Goal: Information Seeking & Learning: Learn about a topic

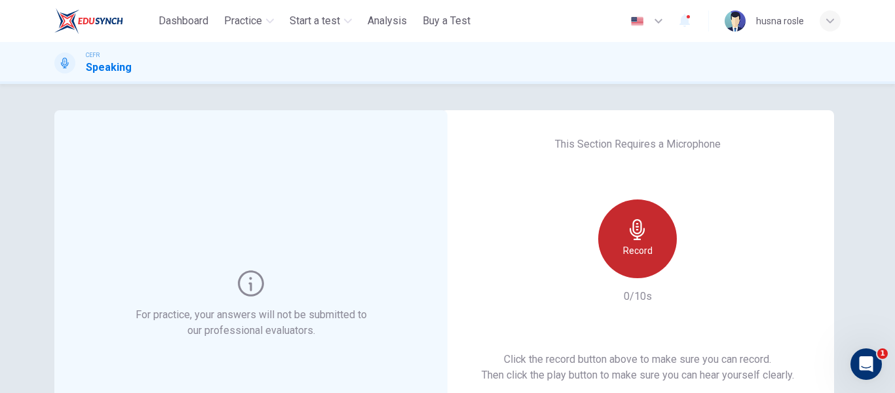
click at [637, 233] on icon "button" at bounding box center [637, 229] width 21 height 21
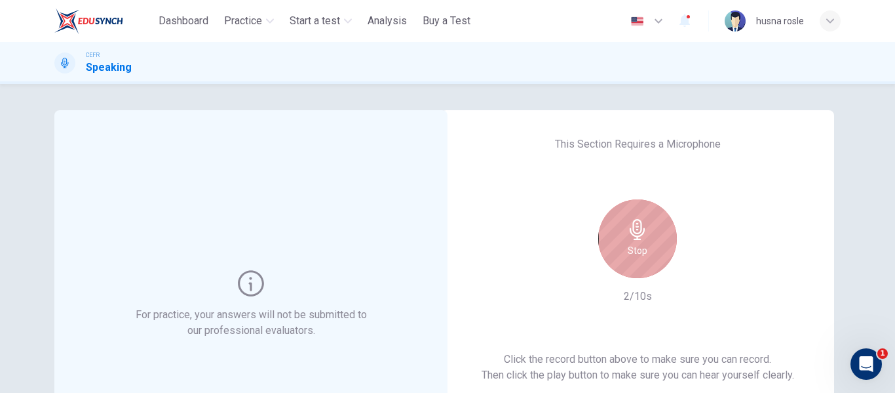
click at [637, 233] on icon "button" at bounding box center [637, 229] width 21 height 21
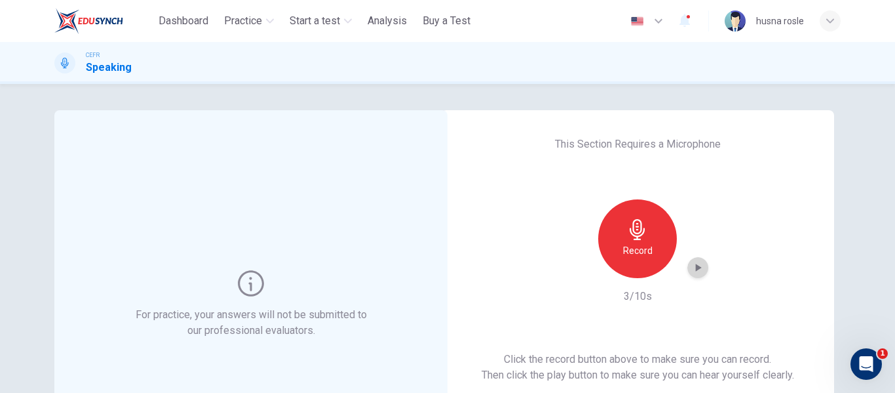
click at [696, 266] on icon "button" at bounding box center [699, 268] width 6 height 8
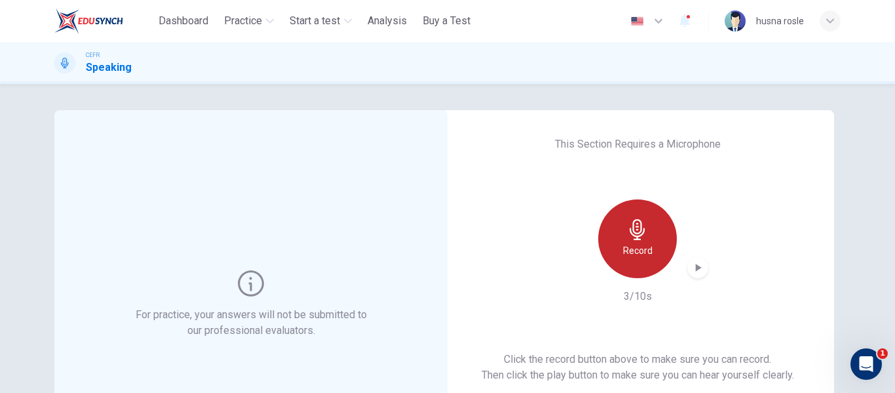
click at [652, 262] on div "Record" at bounding box center [637, 238] width 79 height 79
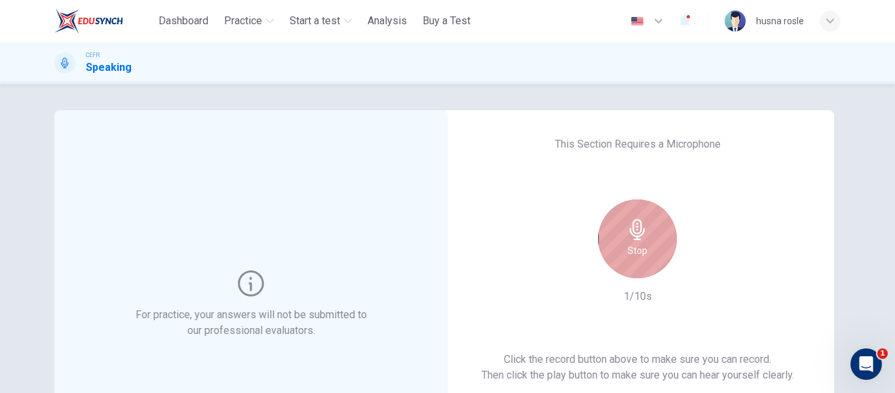
click at [638, 257] on h6 "Stop" at bounding box center [638, 251] width 20 height 16
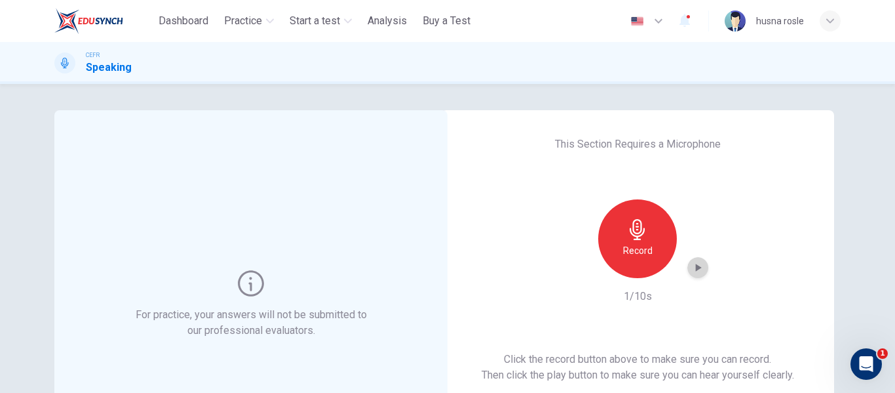
click at [697, 264] on icon "button" at bounding box center [698, 267] width 13 height 13
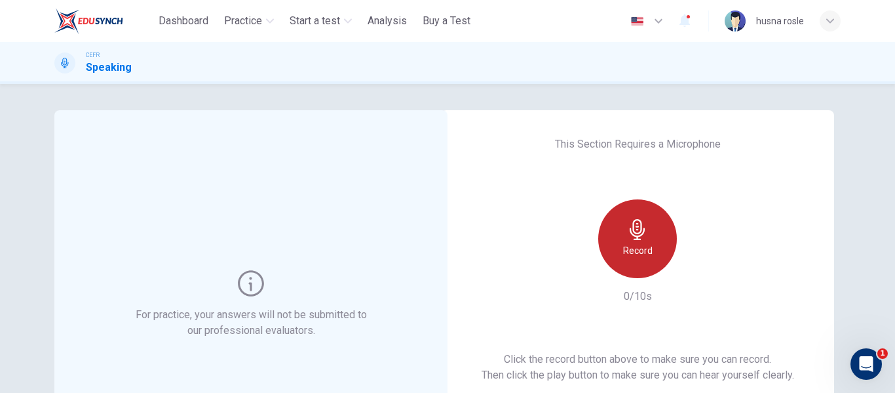
click at [668, 229] on div "Record" at bounding box center [637, 238] width 79 height 79
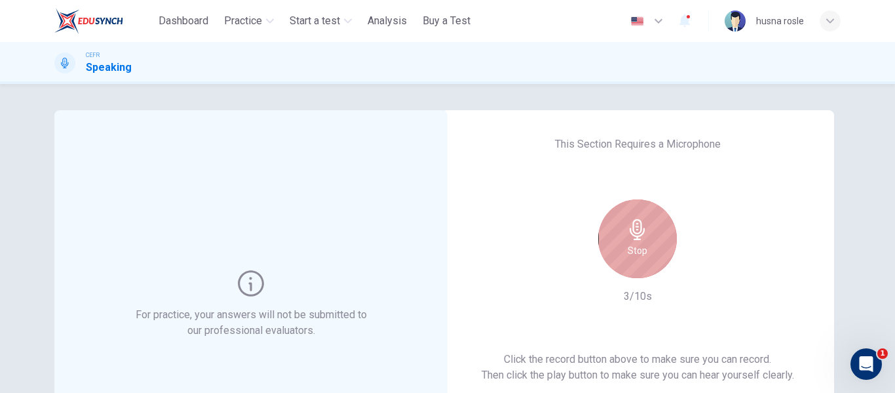
click at [668, 229] on div "Stop" at bounding box center [637, 238] width 79 height 79
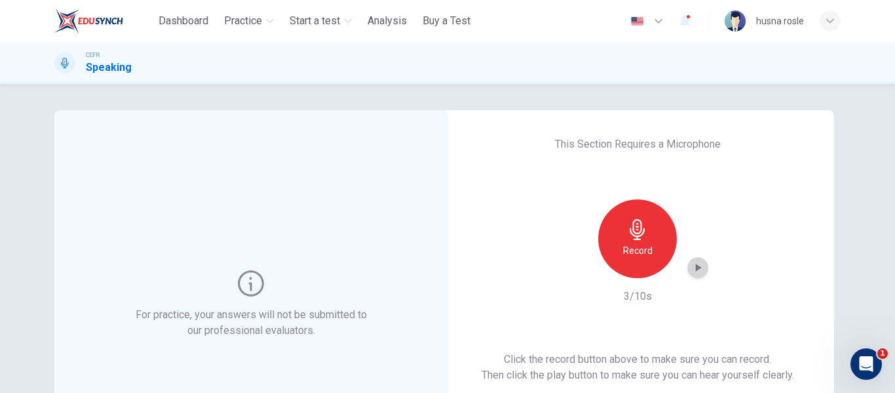
click at [699, 267] on icon "button" at bounding box center [698, 267] width 13 height 13
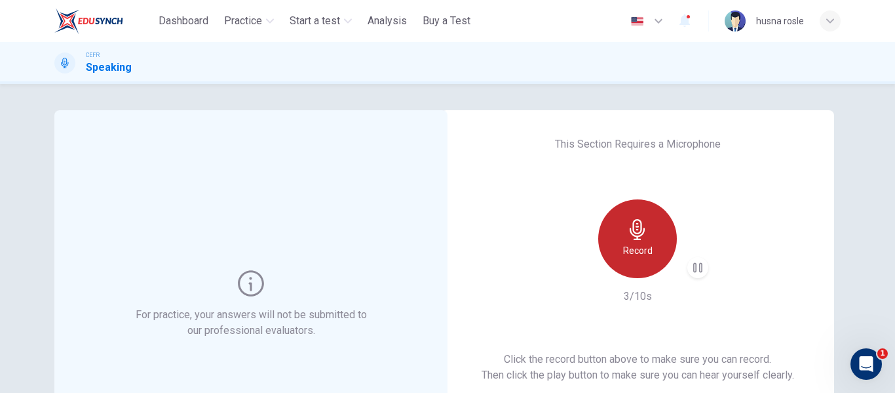
click at [646, 248] on h6 "Record" at bounding box center [637, 251] width 29 height 16
click at [650, 233] on div "Record" at bounding box center [637, 238] width 79 height 79
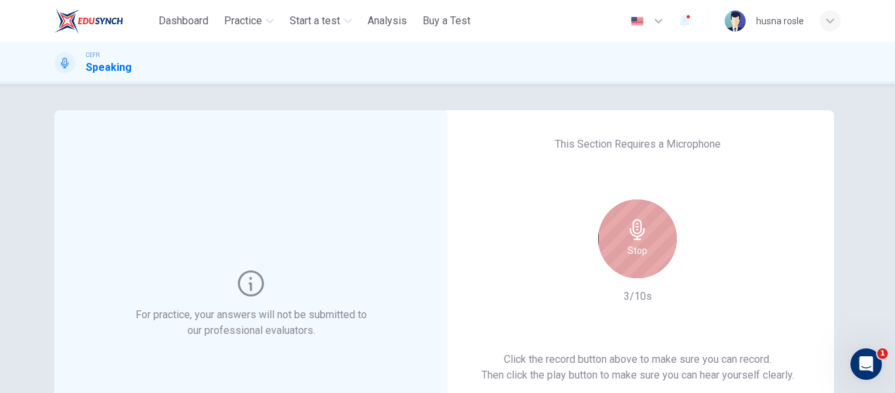
click at [650, 233] on div "Stop" at bounding box center [637, 238] width 79 height 79
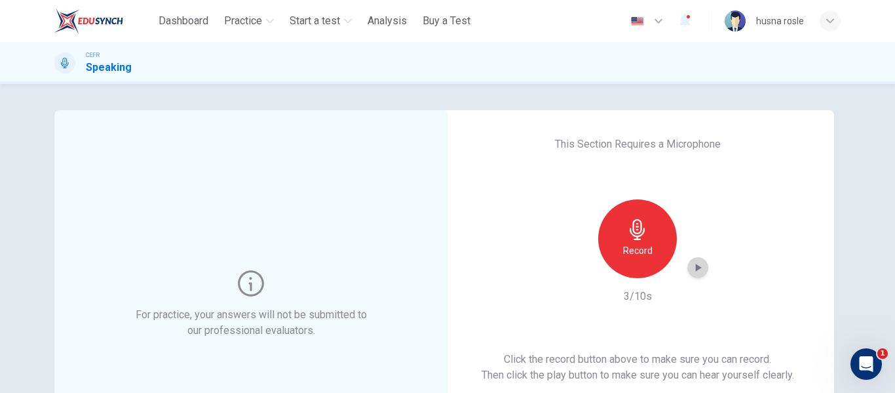
click at [697, 271] on icon "button" at bounding box center [698, 267] width 13 height 13
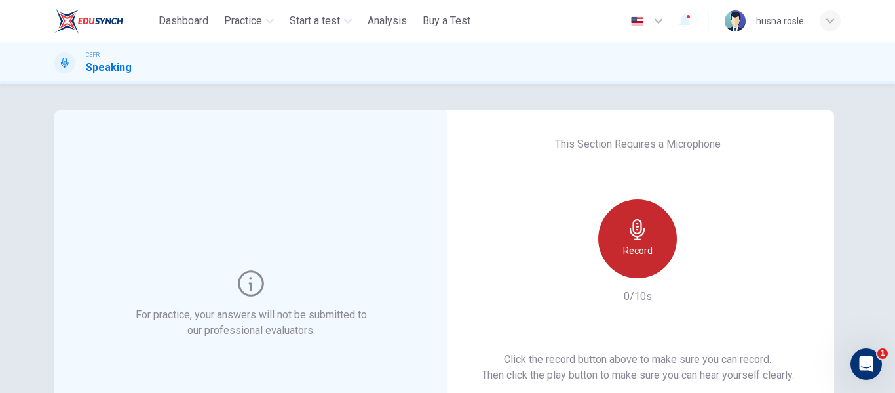
click at [639, 245] on h6 "Record" at bounding box center [637, 251] width 29 height 16
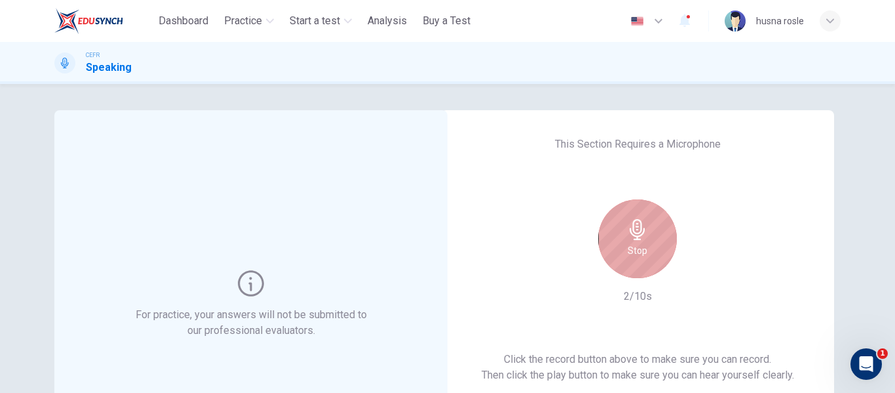
click at [639, 245] on h6 "Stop" at bounding box center [638, 251] width 20 height 16
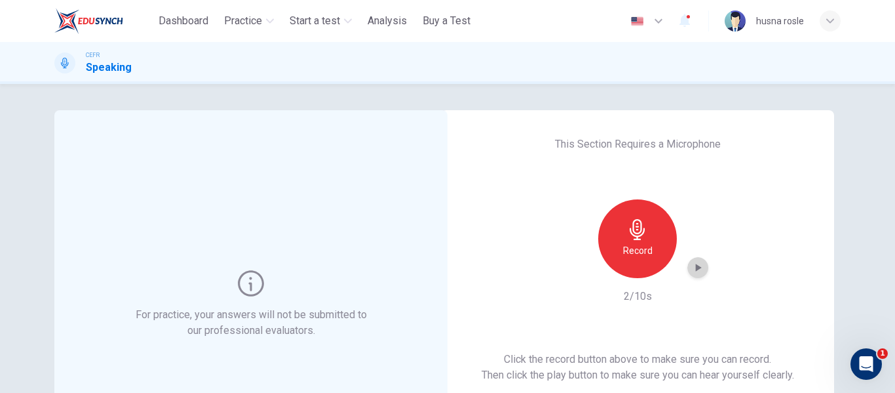
click at [699, 269] on icon "button" at bounding box center [698, 267] width 13 height 13
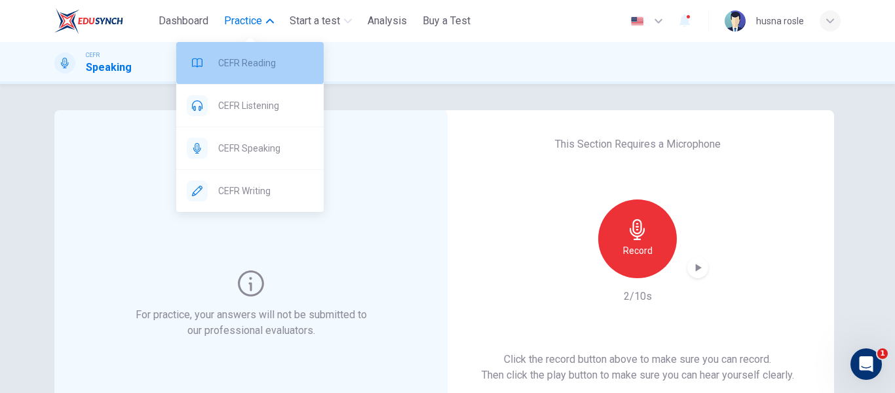
click at [266, 57] on span "CEFR Reading" at bounding box center [265, 63] width 95 height 16
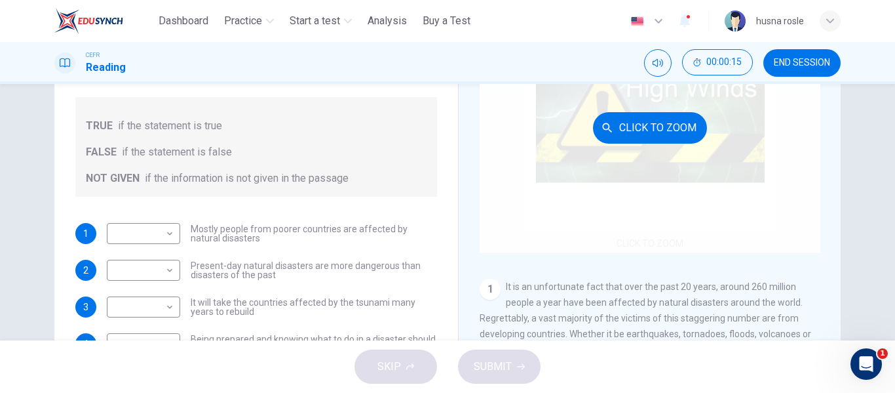
scroll to position [142, 0]
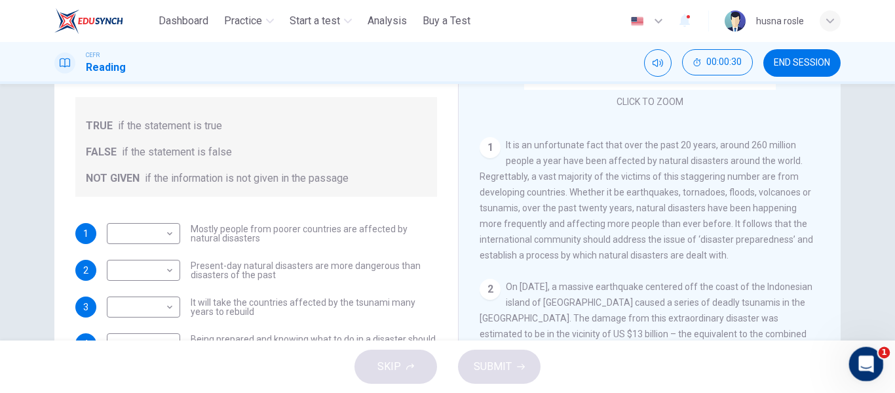
click at [856, 358] on div "Open Intercom Messenger" at bounding box center [864, 361] width 43 height 43
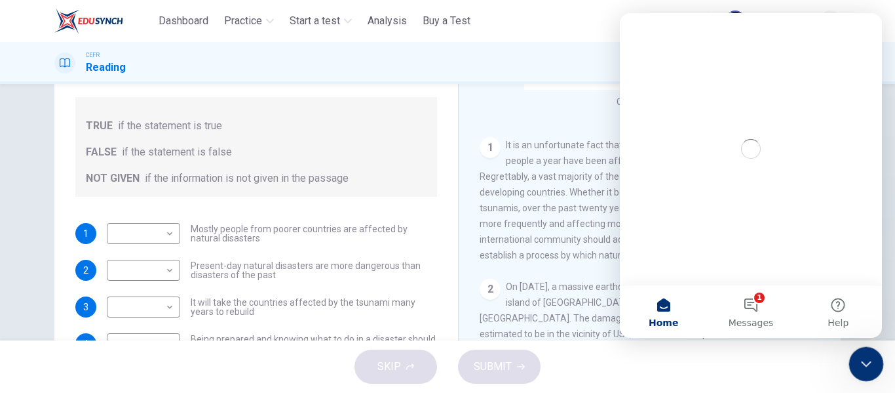
scroll to position [0, 0]
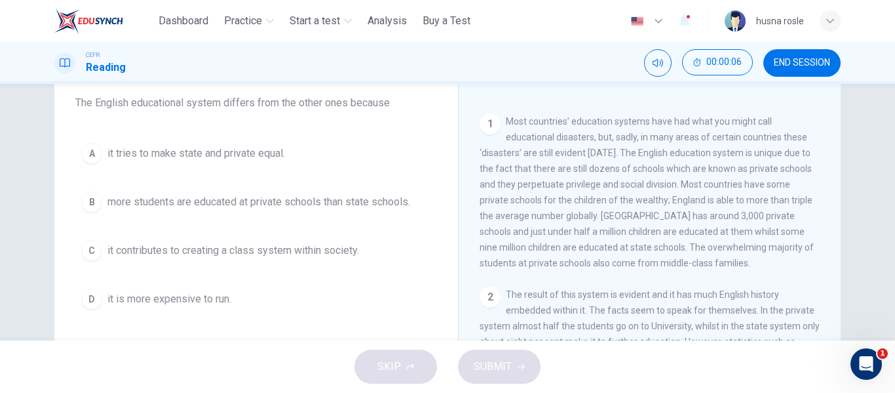
scroll to position [221, 0]
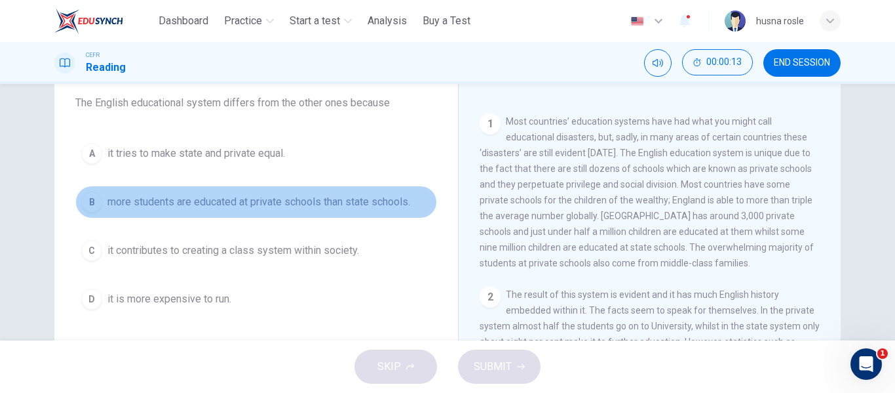
click at [421, 197] on button "B more students are educated at private schools than state schools." at bounding box center [256, 202] width 362 height 33
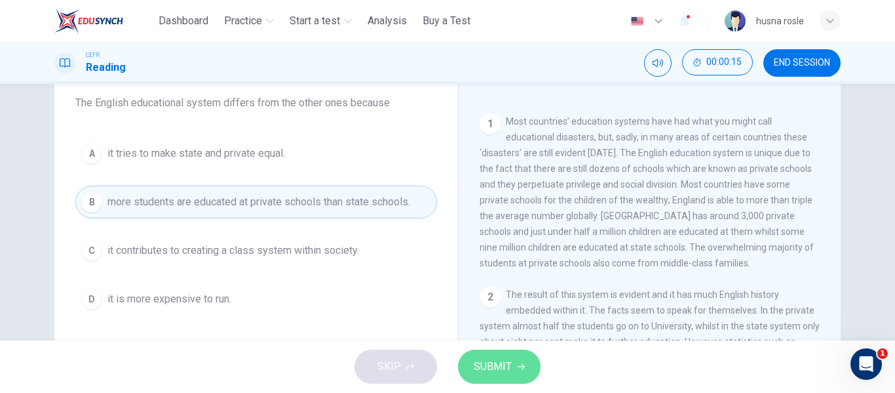
click at [492, 361] on span "SUBMIT" at bounding box center [493, 366] width 38 height 18
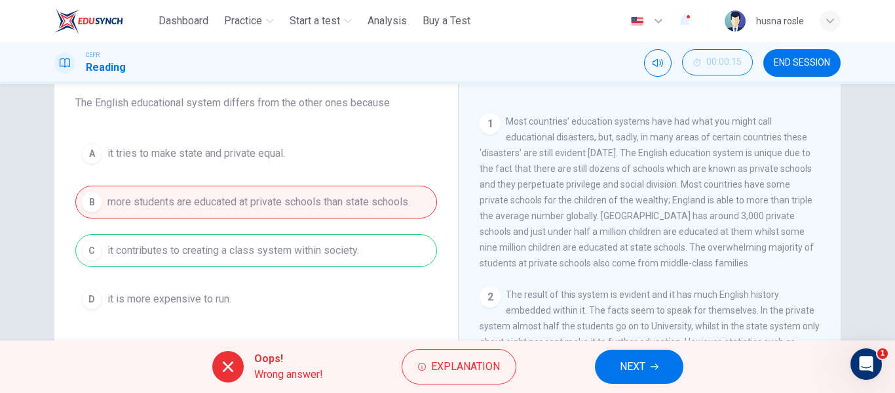
click at [631, 371] on span "NEXT" at bounding box center [633, 366] width 26 height 18
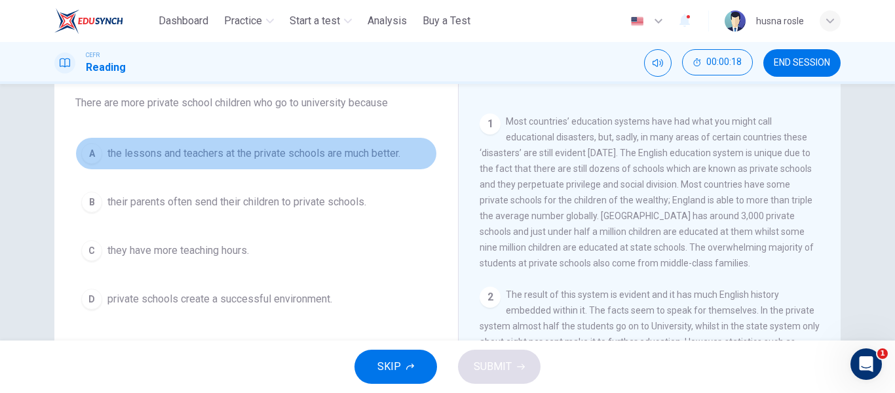
click at [331, 160] on span "the lessons and teachers at the private schools are much better." at bounding box center [254, 154] width 293 height 16
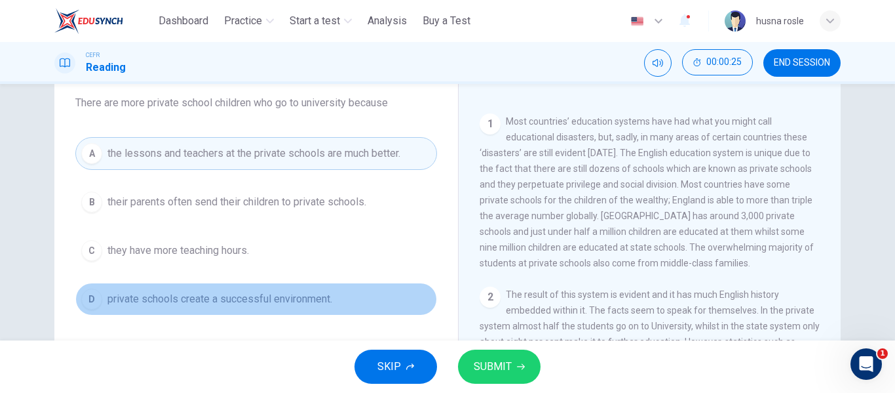
click at [331, 292] on span "private schools create a successful environment." at bounding box center [220, 299] width 225 height 16
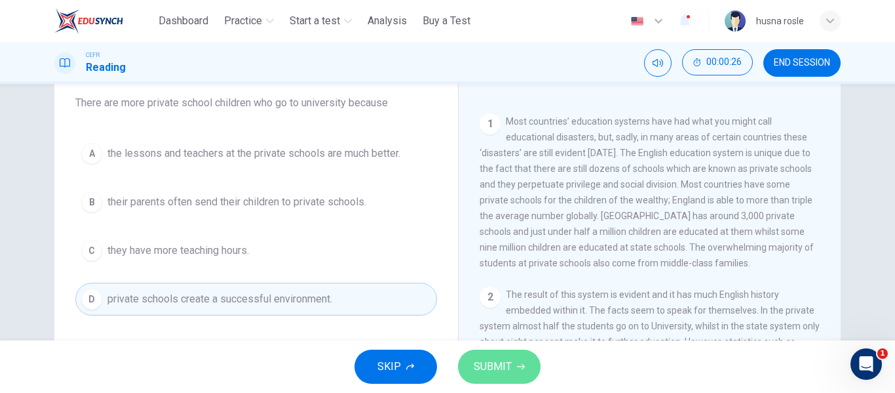
click at [511, 367] on span "SUBMIT" at bounding box center [493, 366] width 38 height 18
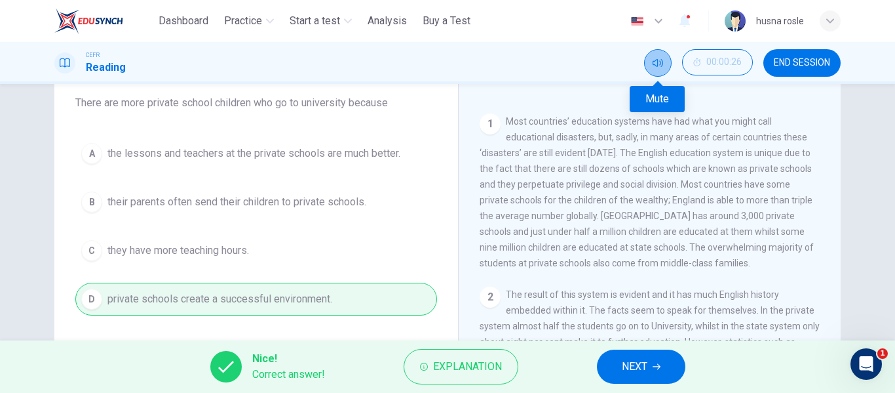
click at [648, 53] on button "Mute" at bounding box center [658, 63] width 28 height 28
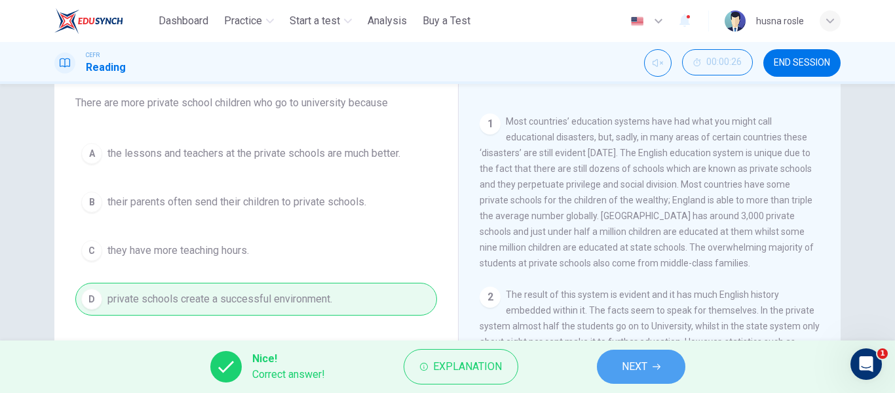
click at [628, 358] on span "NEXT" at bounding box center [635, 366] width 26 height 18
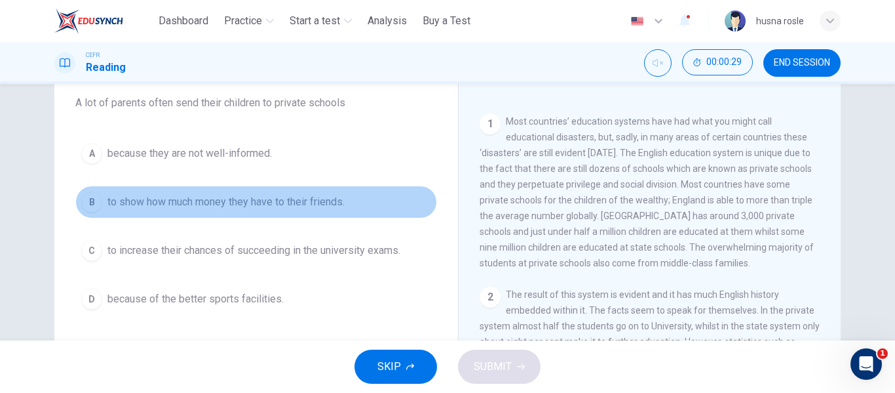
click at [313, 209] on span "to show how much money they have to their friends." at bounding box center [226, 202] width 237 height 16
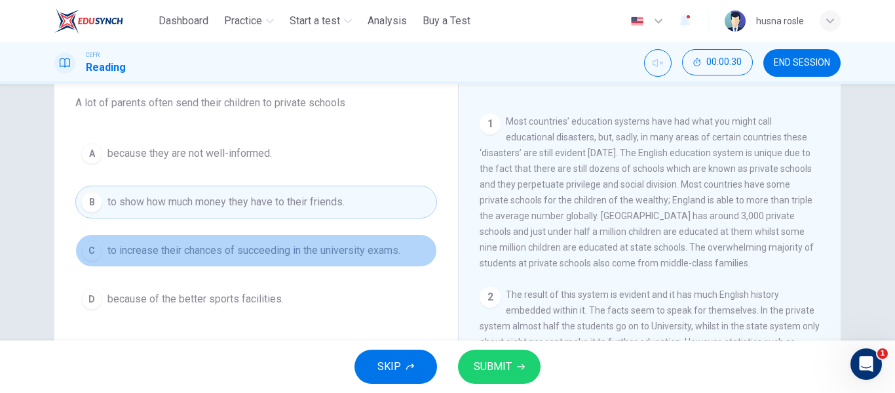
click at [304, 244] on span "to increase their chances of succeeding in the university exams." at bounding box center [254, 251] width 293 height 16
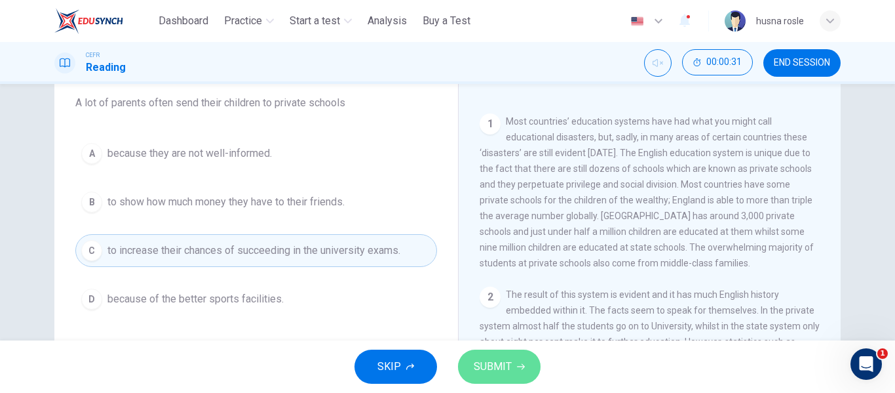
click at [490, 360] on span "SUBMIT" at bounding box center [493, 366] width 38 height 18
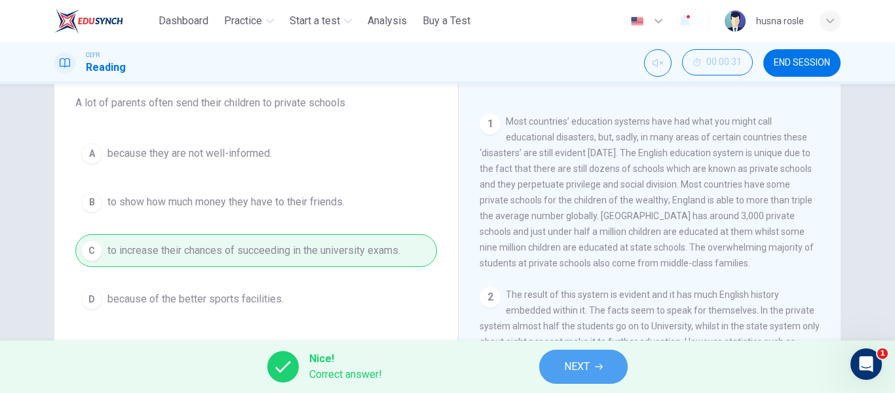
click at [582, 363] on span "NEXT" at bounding box center [577, 366] width 26 height 18
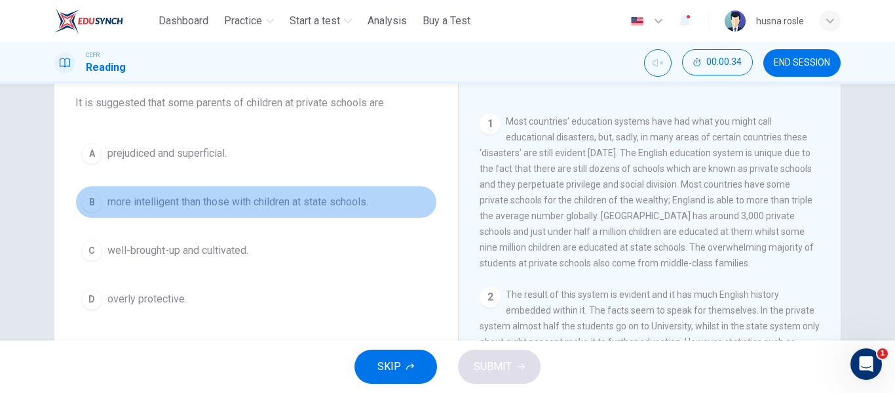
click at [302, 218] on button "B more intelligent than those with children at state schools." at bounding box center [256, 202] width 362 height 33
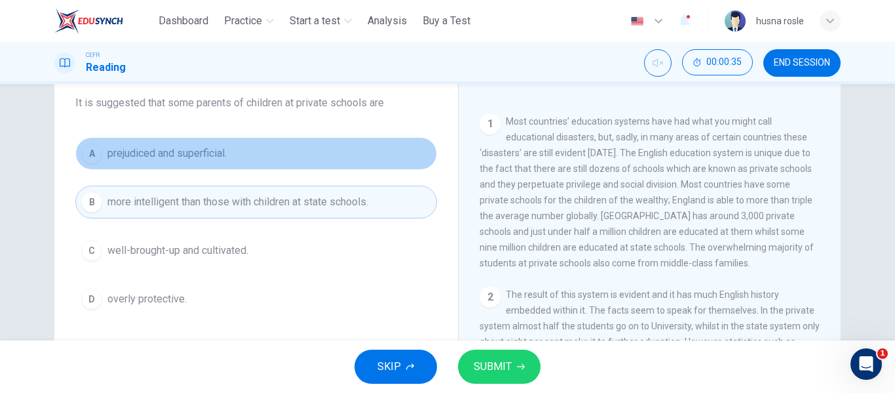
click at [227, 163] on button "A prejudiced and superficial." at bounding box center [256, 153] width 362 height 33
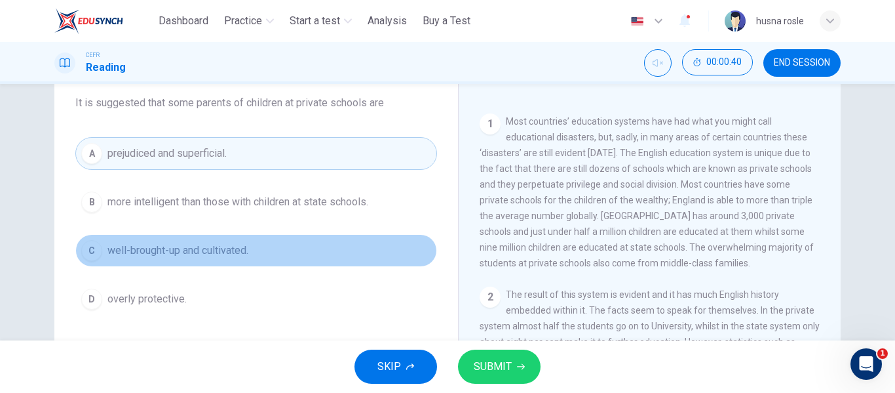
click at [228, 255] on span "well-brought-up and cultivated." at bounding box center [178, 251] width 141 height 16
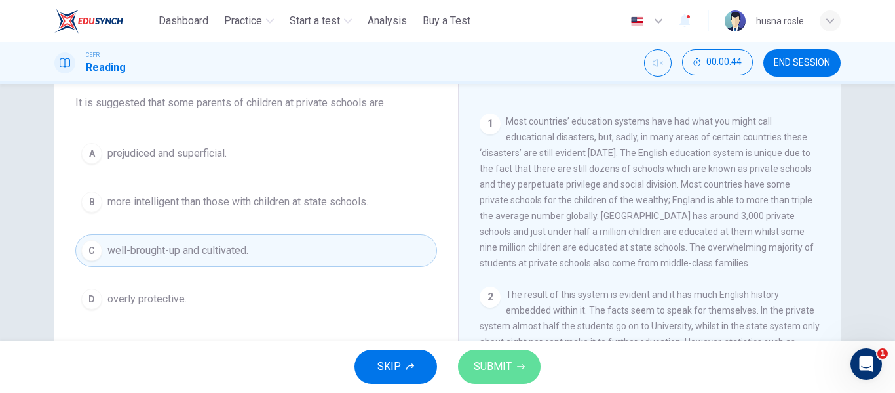
click at [487, 361] on span "SUBMIT" at bounding box center [493, 366] width 38 height 18
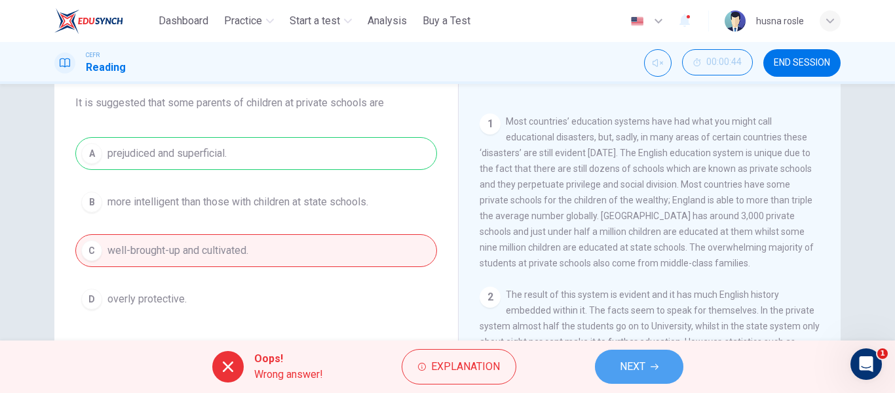
click at [610, 364] on button "NEXT" at bounding box center [639, 366] width 88 height 34
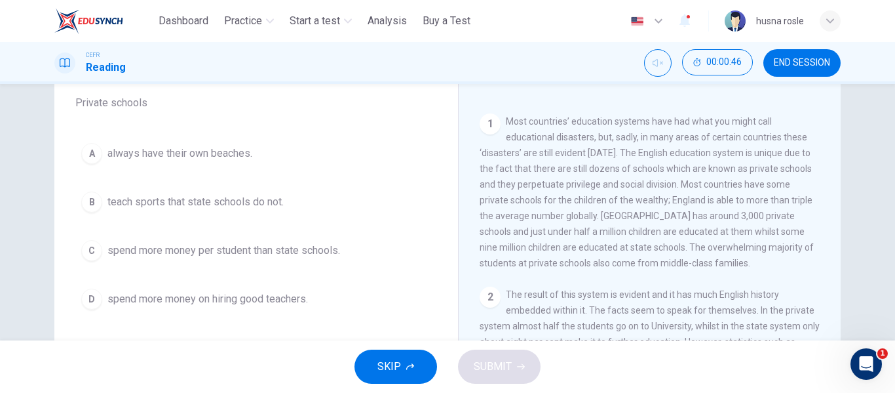
click at [242, 239] on button "C spend more money per student than state schools." at bounding box center [256, 250] width 362 height 33
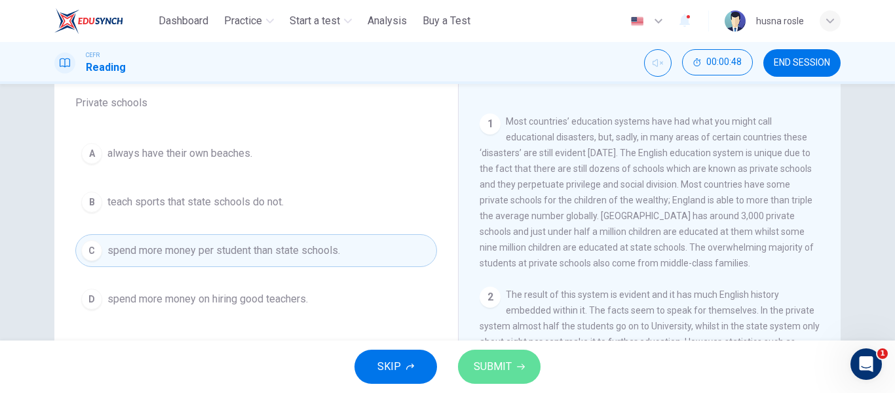
click at [505, 350] on button "SUBMIT" at bounding box center [499, 366] width 83 height 34
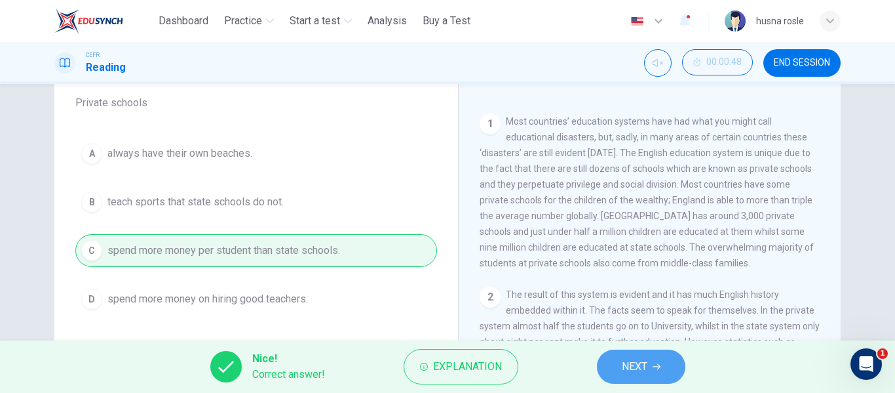
click at [607, 370] on button "NEXT" at bounding box center [641, 366] width 88 height 34
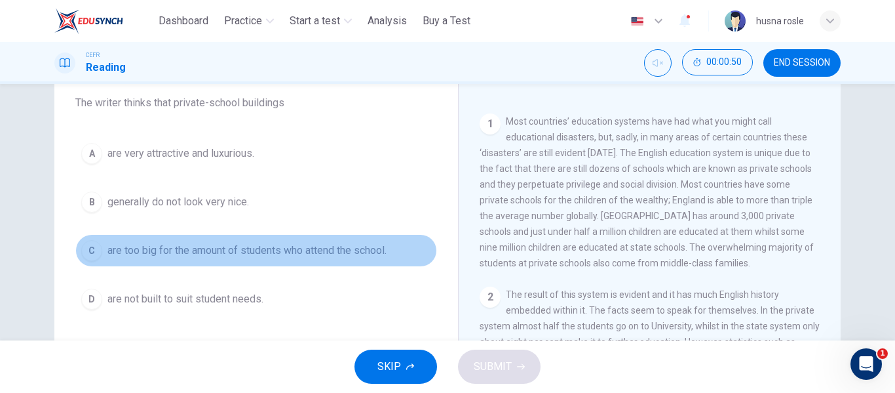
click at [265, 247] on span "are too big for the amount of students who attend the school." at bounding box center [247, 251] width 279 height 16
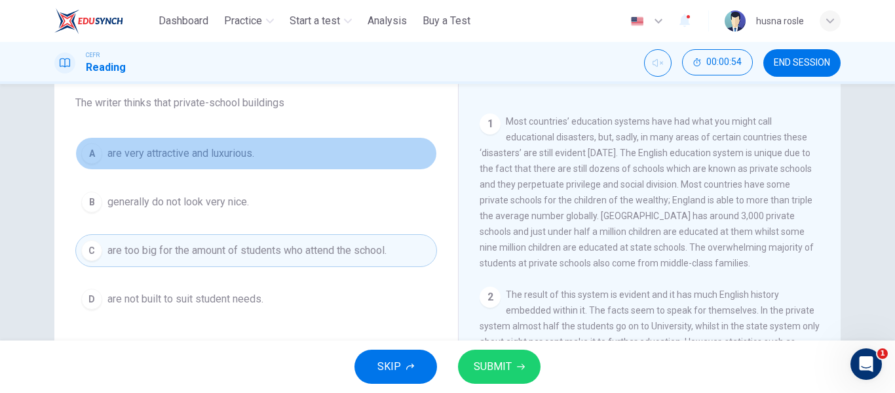
click at [235, 159] on span "are very attractive and luxurious." at bounding box center [181, 154] width 147 height 16
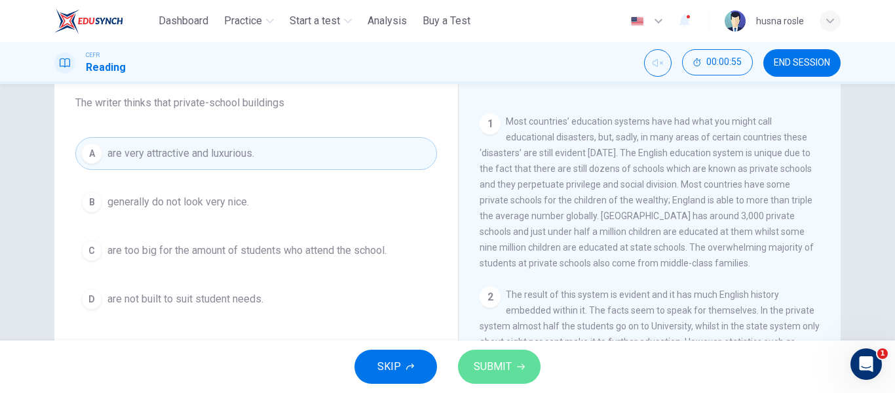
click at [471, 357] on button "SUBMIT" at bounding box center [499, 366] width 83 height 34
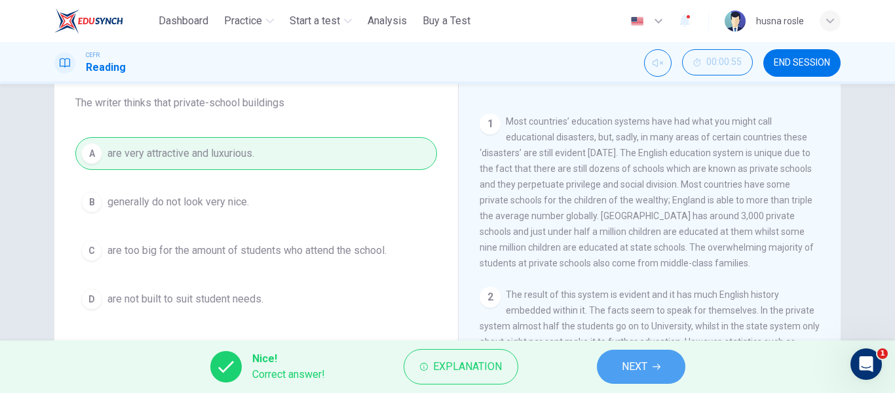
click at [625, 381] on button "NEXT" at bounding box center [641, 366] width 88 height 34
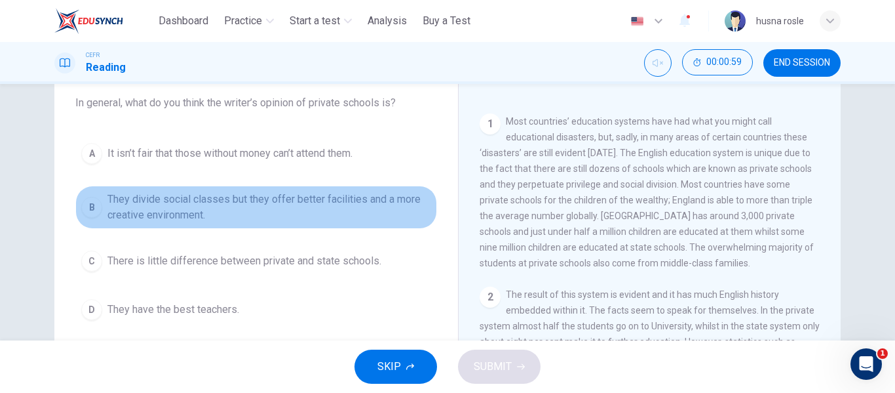
click at [265, 196] on span "They divide social classes but they offer better facilities and a more creative…" at bounding box center [270, 206] width 324 height 31
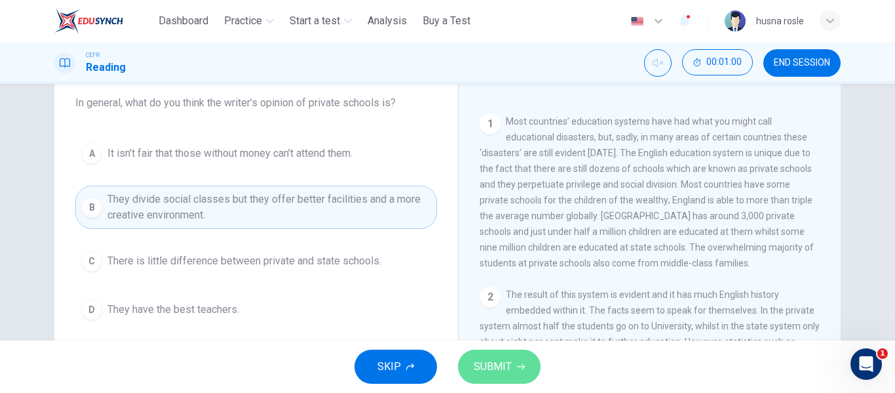
click at [497, 355] on button "SUBMIT" at bounding box center [499, 366] width 83 height 34
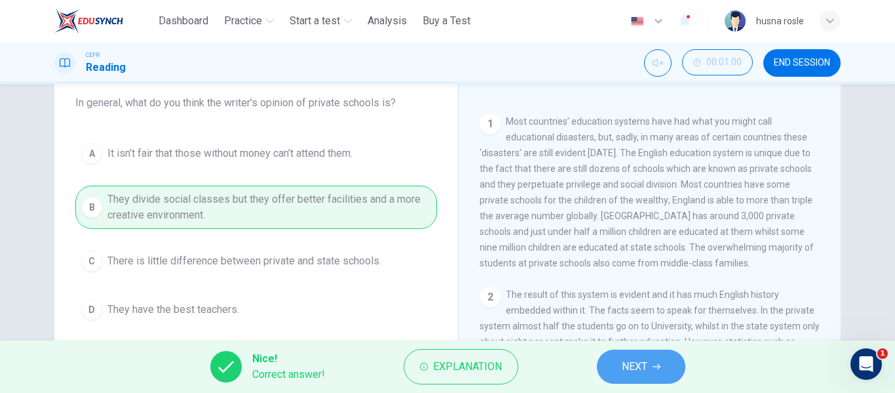
click at [680, 358] on button "NEXT" at bounding box center [641, 366] width 88 height 34
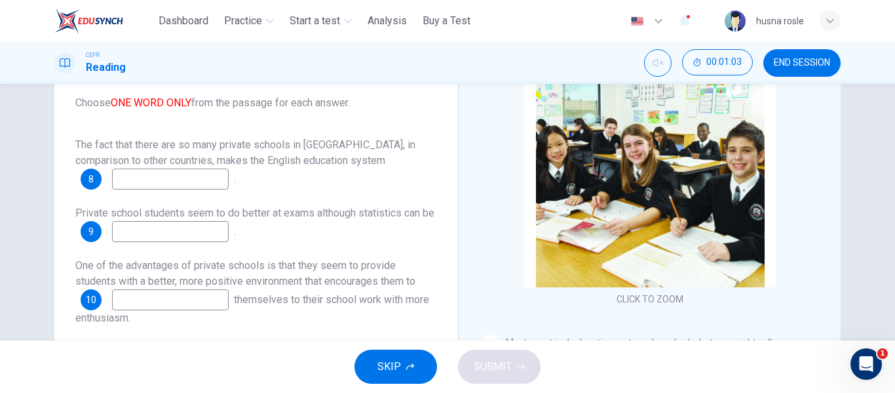
click at [227, 178] on input at bounding box center [170, 178] width 117 height 21
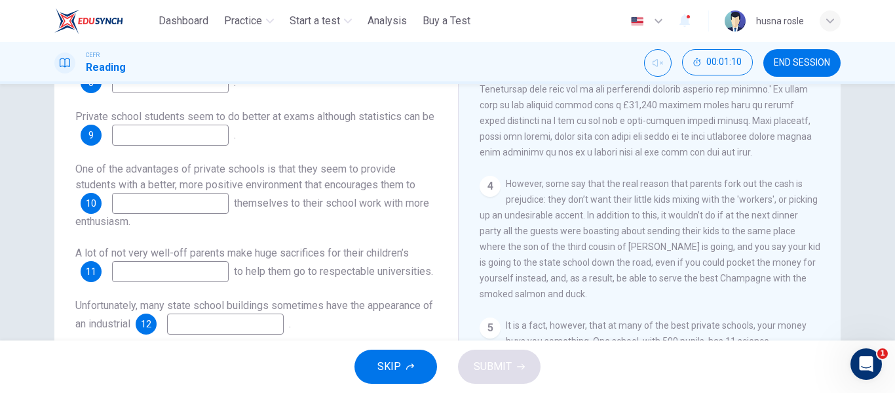
scroll to position [252, 0]
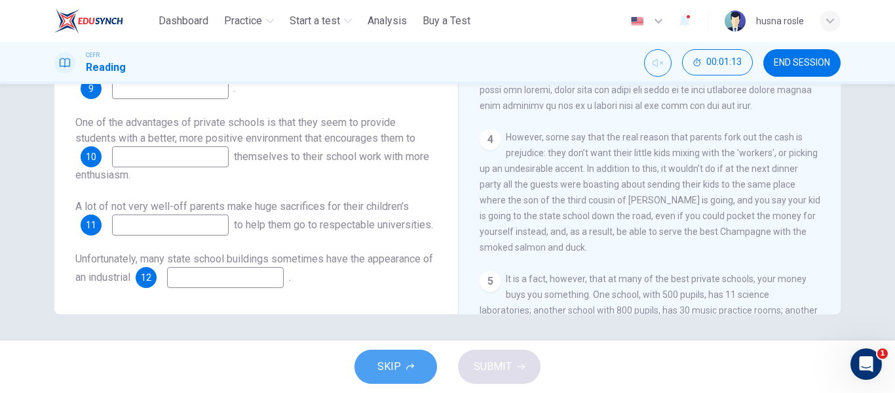
click at [387, 358] on span "SKIP" at bounding box center [390, 366] width 24 height 18
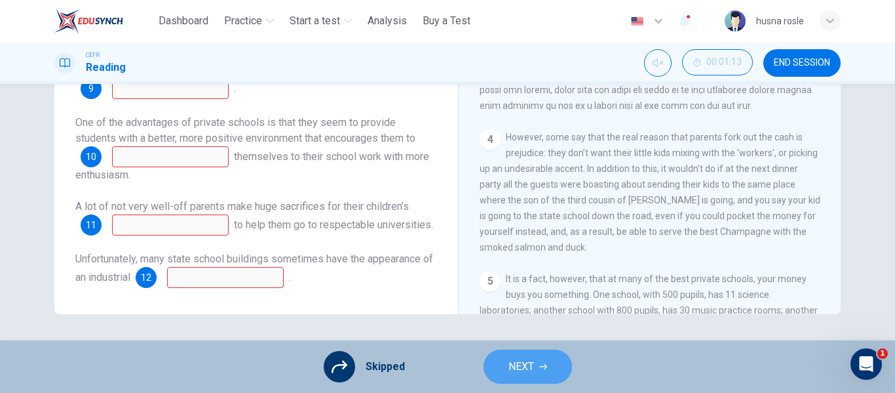
click at [528, 368] on span "NEXT" at bounding box center [522, 366] width 26 height 18
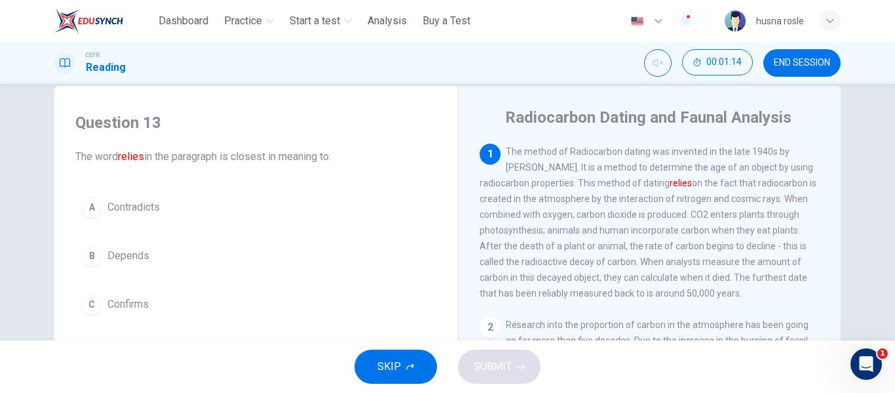
scroll to position [27, 0]
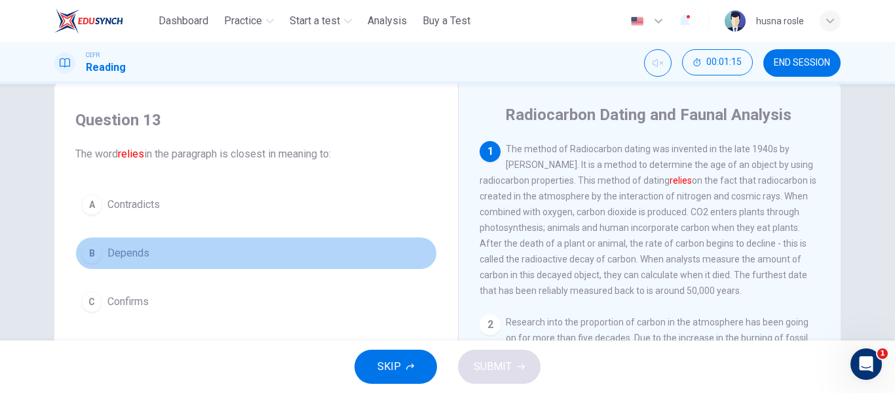
click at [141, 244] on button "B Depends" at bounding box center [256, 253] width 362 height 33
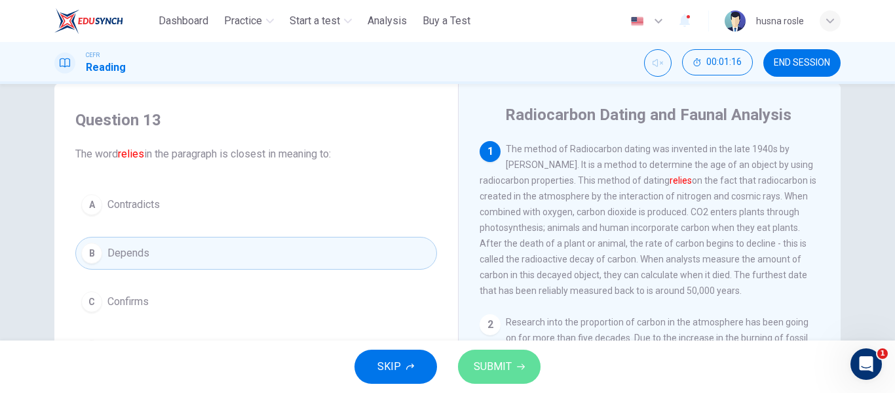
click at [491, 362] on span "SUBMIT" at bounding box center [493, 366] width 38 height 18
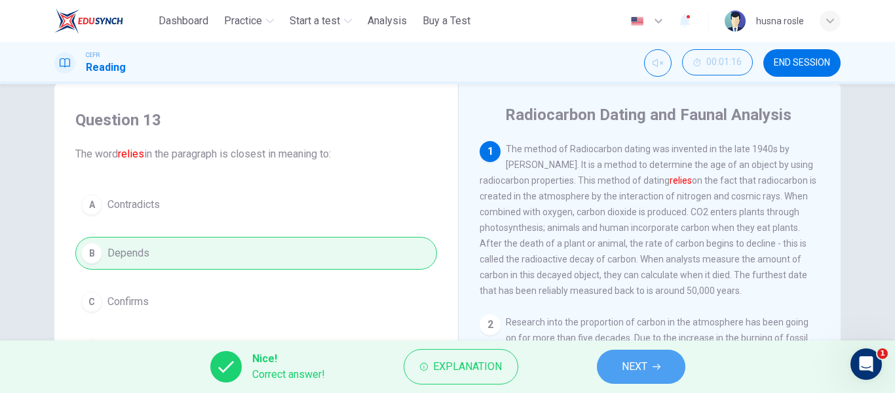
click at [633, 362] on span "NEXT" at bounding box center [635, 366] width 26 height 18
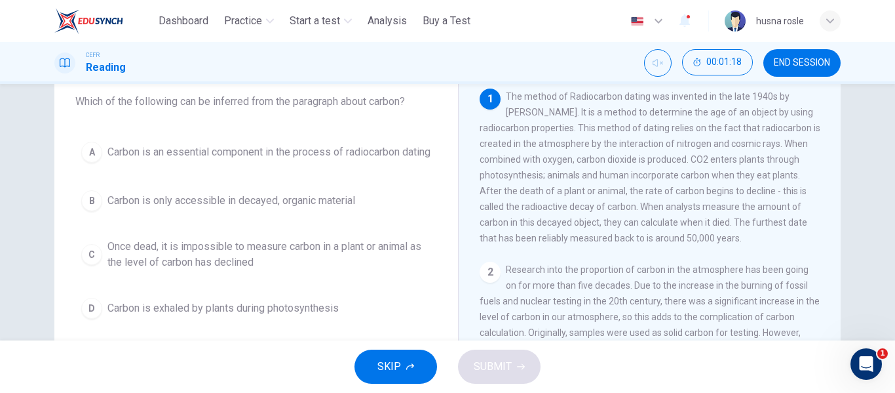
scroll to position [79, 0]
click at [324, 184] on div "A Carbon is an essential component in the process of radiocarbon dating B Carbo…" at bounding box center [256, 230] width 362 height 189
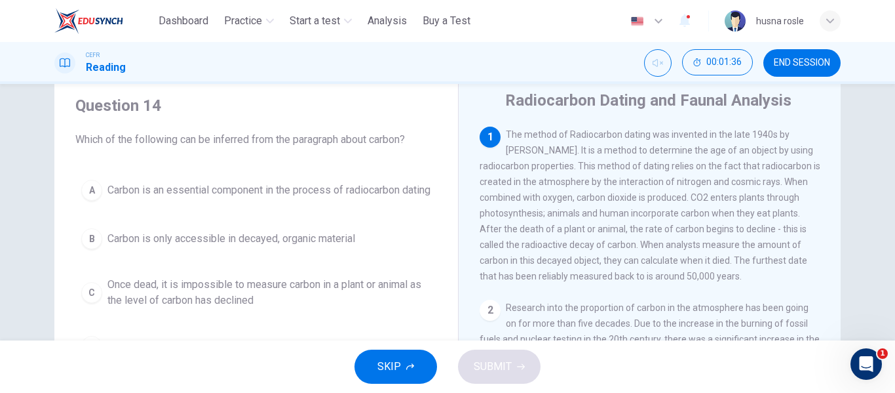
scroll to position [42, 0]
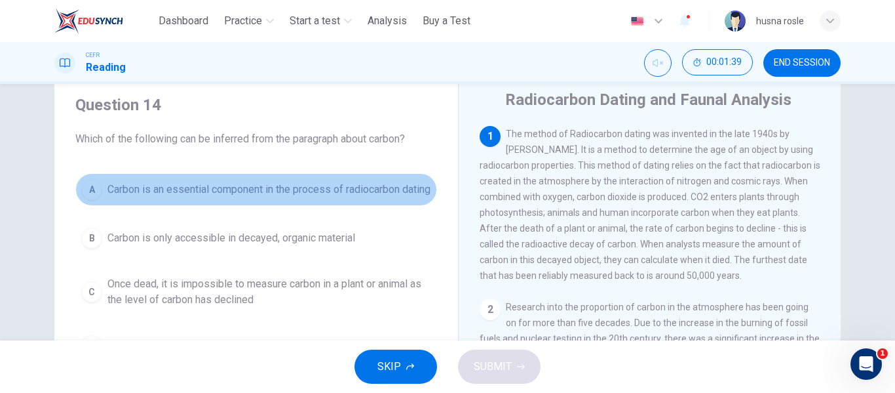
click at [365, 197] on span "Carbon is an essential component in the process of radiocarbon dating" at bounding box center [269, 190] width 323 height 16
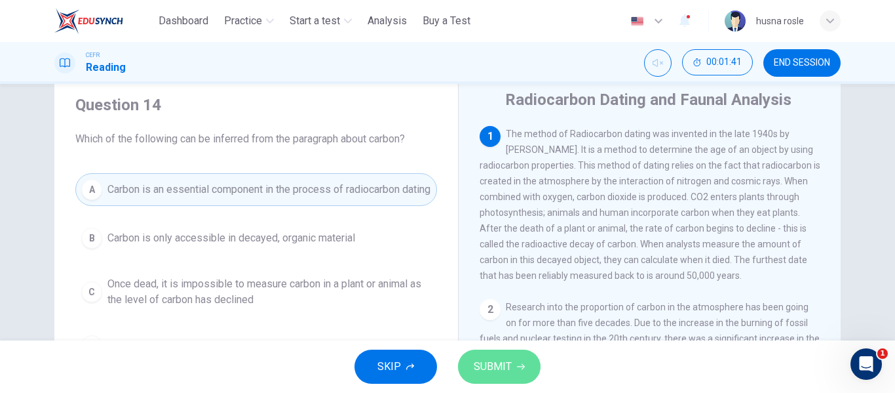
click at [503, 356] on button "SUBMIT" at bounding box center [499, 366] width 83 height 34
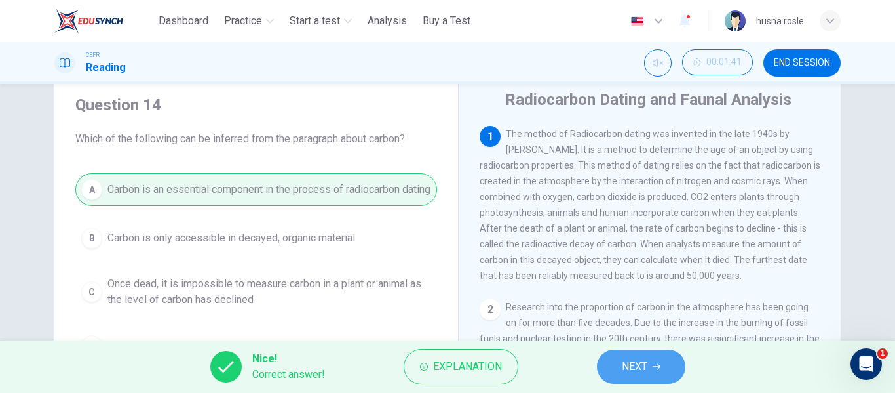
click at [622, 370] on span "NEXT" at bounding box center [635, 366] width 26 height 18
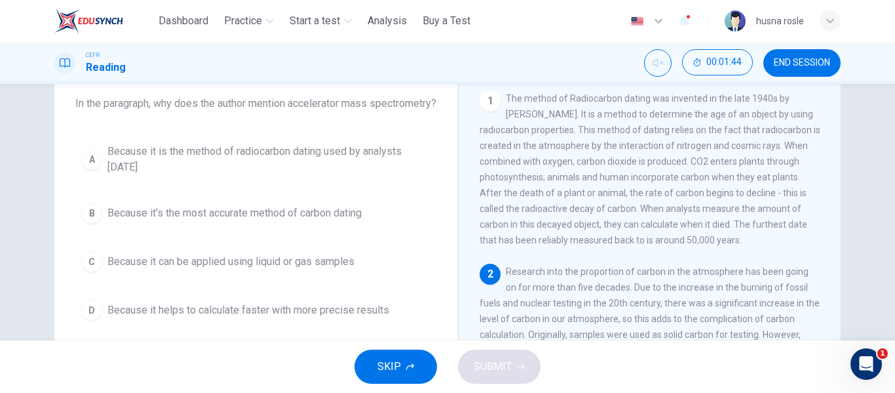
scroll to position [79, 0]
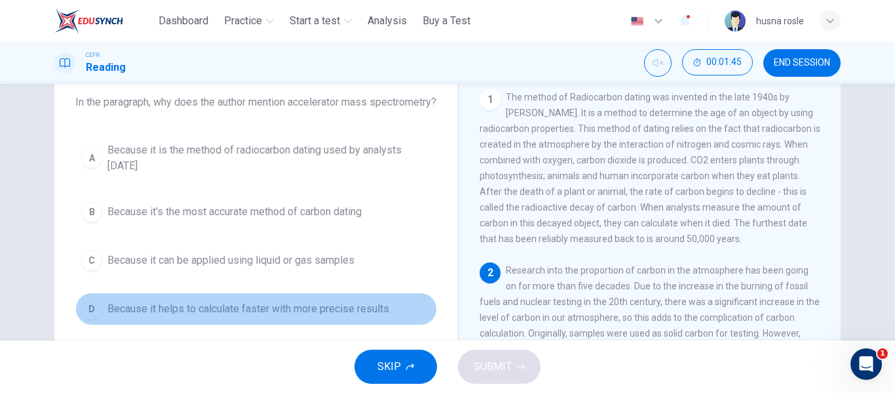
click at [362, 313] on button "D Because it helps to calculate faster with more precise results" at bounding box center [256, 308] width 362 height 33
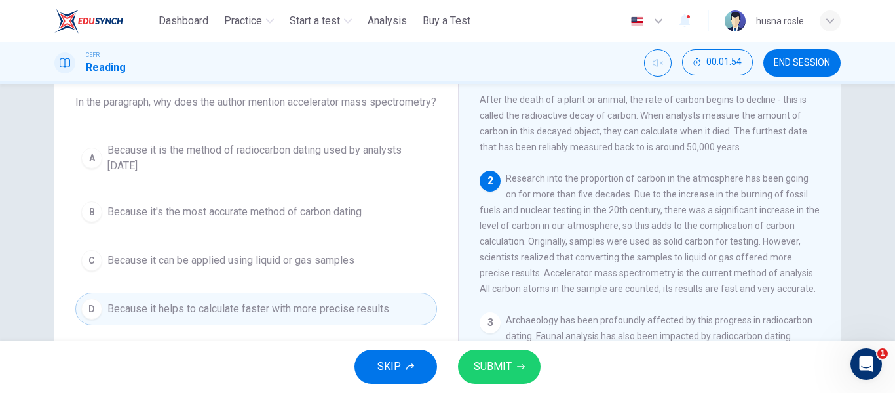
scroll to position [94, 0]
click at [513, 351] on button "SUBMIT" at bounding box center [499, 366] width 83 height 34
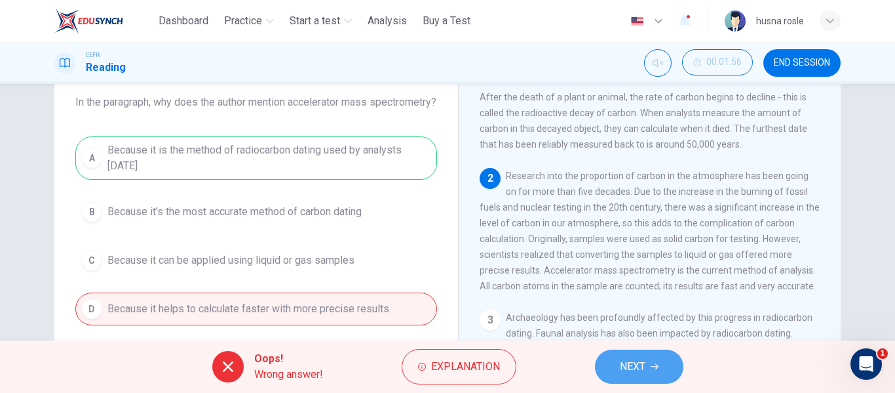
click at [628, 372] on span "NEXT" at bounding box center [633, 366] width 26 height 18
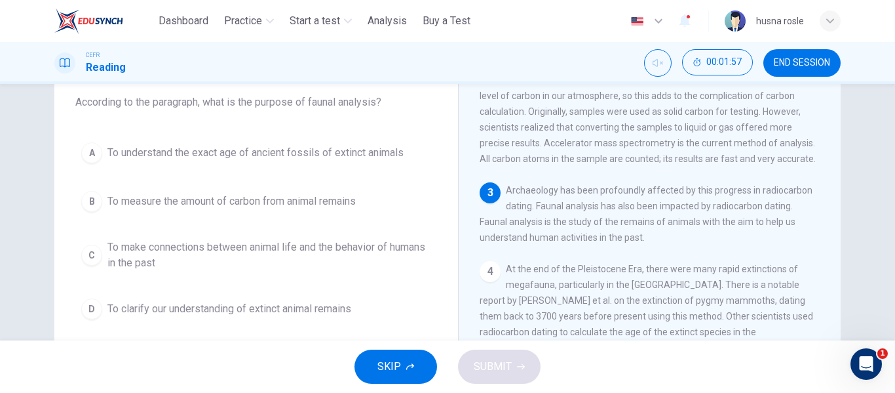
scroll to position [224, 0]
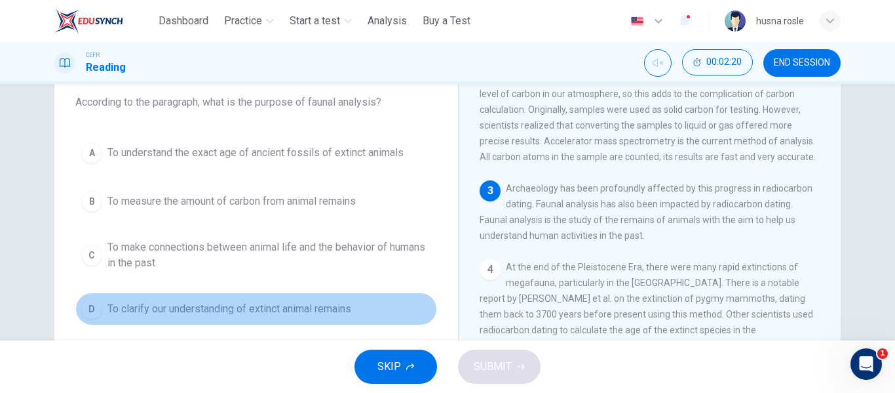
click at [319, 299] on button "D To clarify our understanding of extinct animal remains" at bounding box center [256, 308] width 362 height 33
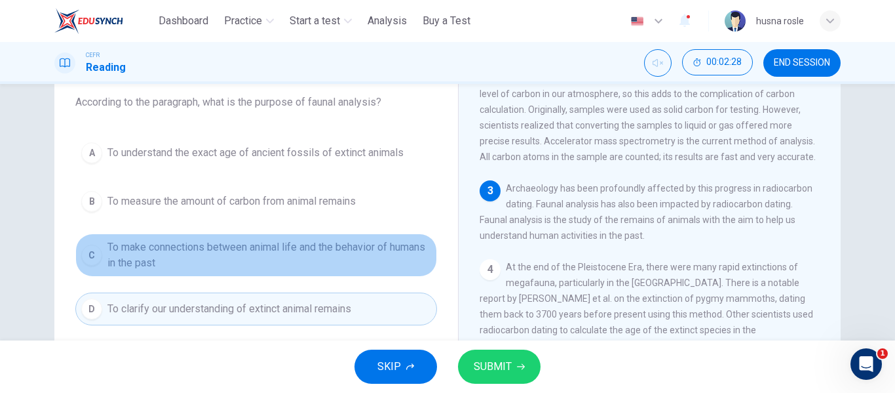
click at [356, 250] on span "To make connections between animal life and the behavior of humans in the past" at bounding box center [270, 254] width 324 height 31
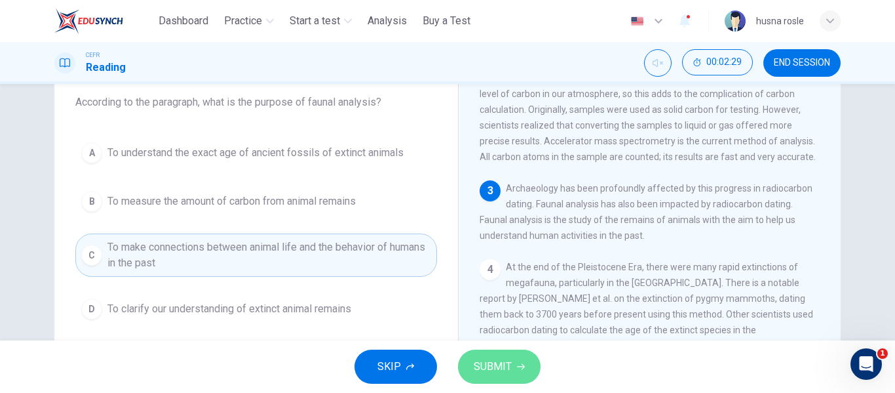
click at [521, 370] on icon "button" at bounding box center [521, 366] width 8 height 8
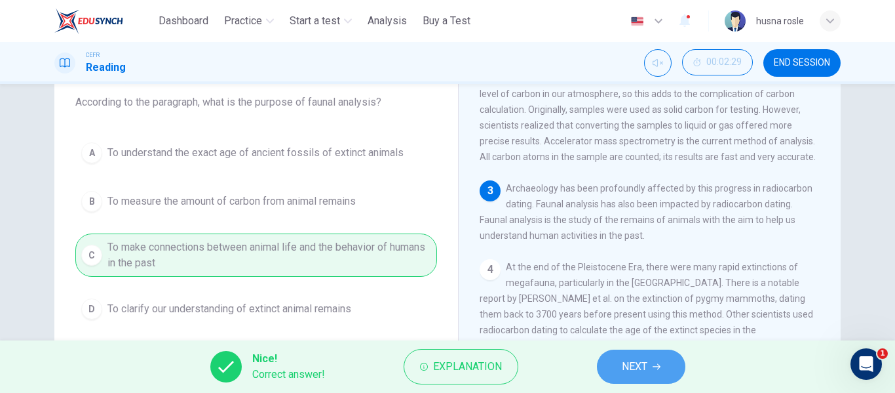
click at [639, 369] on span "NEXT" at bounding box center [635, 366] width 26 height 18
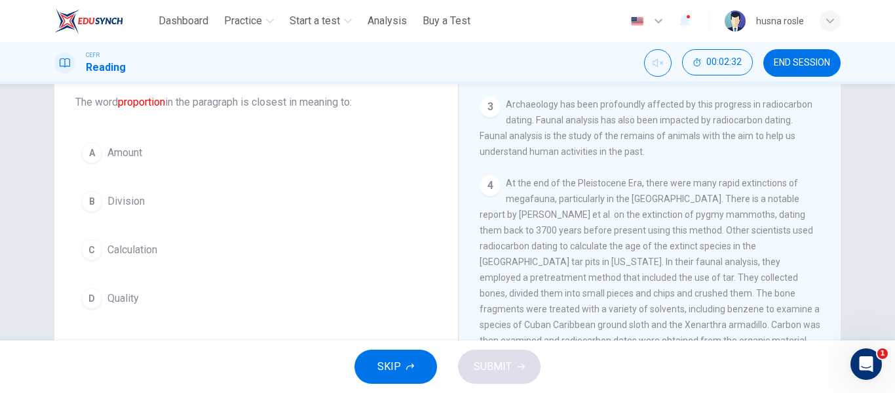
scroll to position [309, 0]
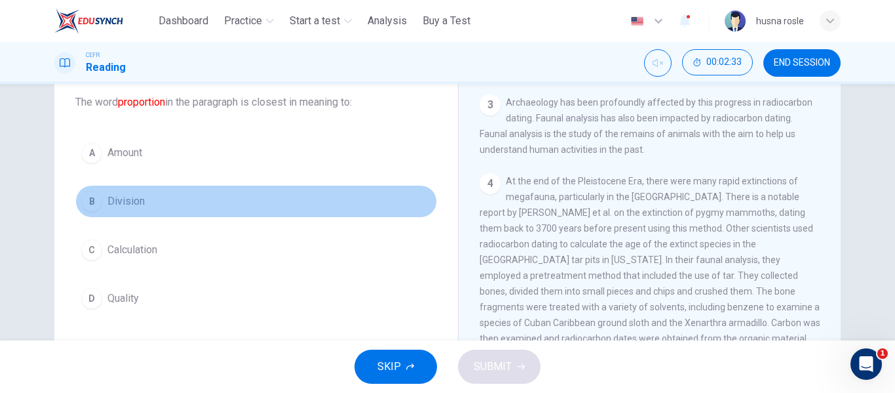
click at [146, 216] on button "B Division" at bounding box center [256, 201] width 362 height 33
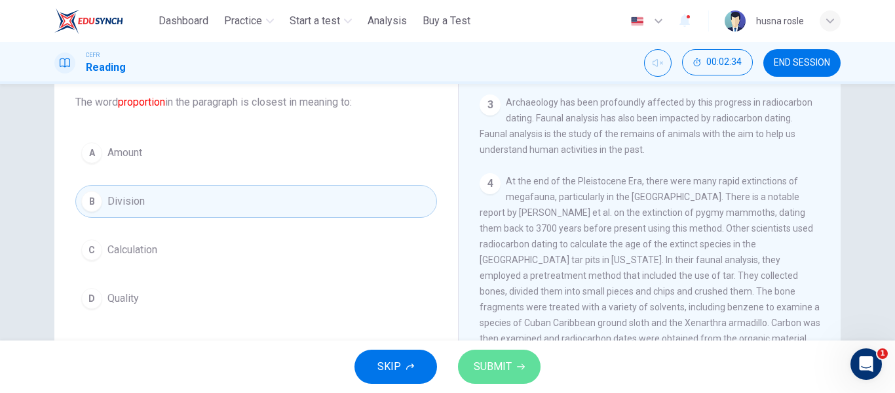
click at [517, 365] on icon "button" at bounding box center [521, 366] width 8 height 8
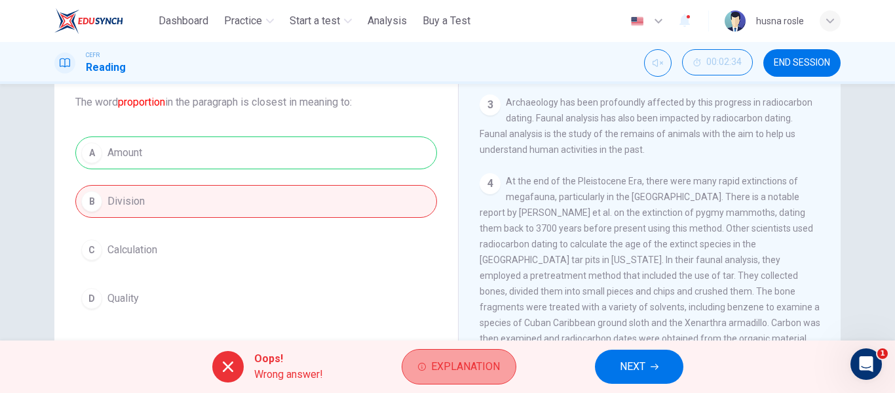
click at [427, 368] on button "Explanation" at bounding box center [459, 366] width 115 height 35
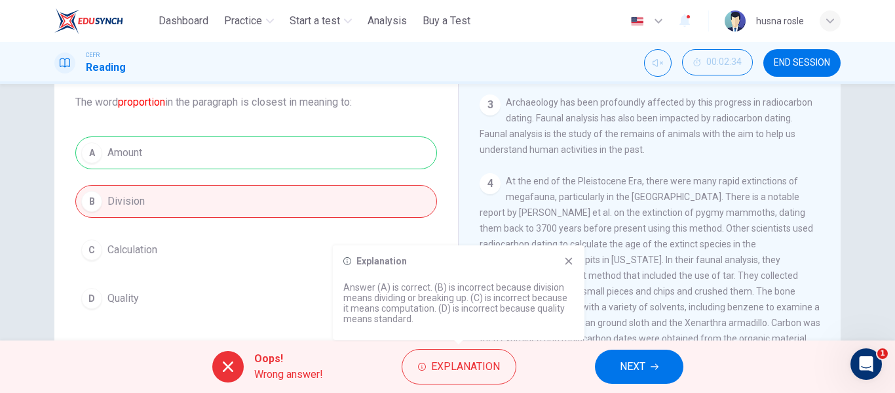
click at [568, 261] on icon at bounding box center [569, 261] width 7 height 7
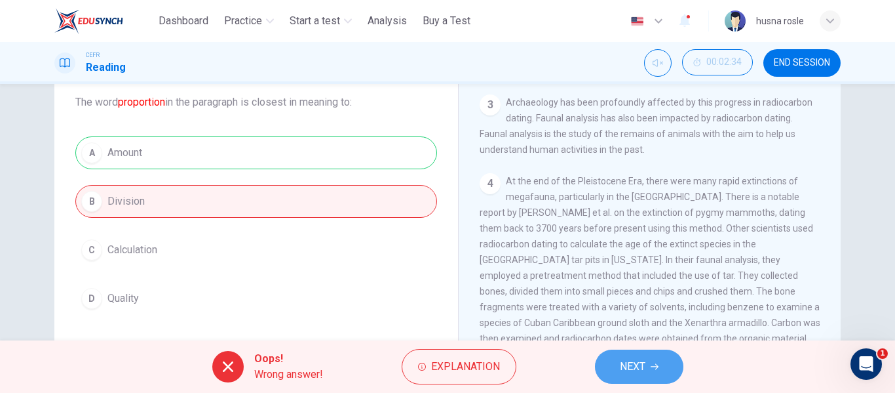
click at [638, 353] on button "NEXT" at bounding box center [639, 366] width 88 height 34
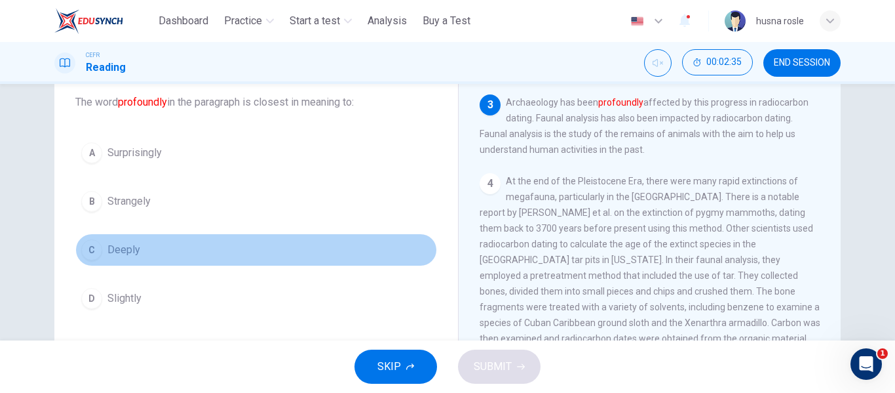
click at [119, 248] on span "Deeply" at bounding box center [124, 250] width 33 height 16
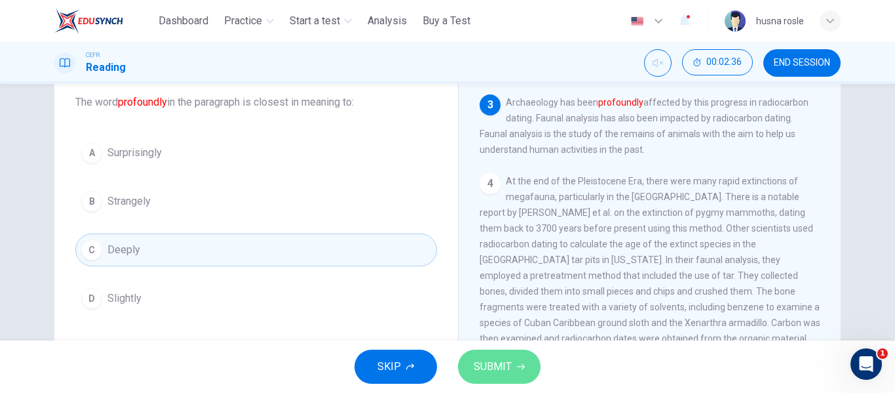
click at [488, 364] on span "SUBMIT" at bounding box center [493, 366] width 38 height 18
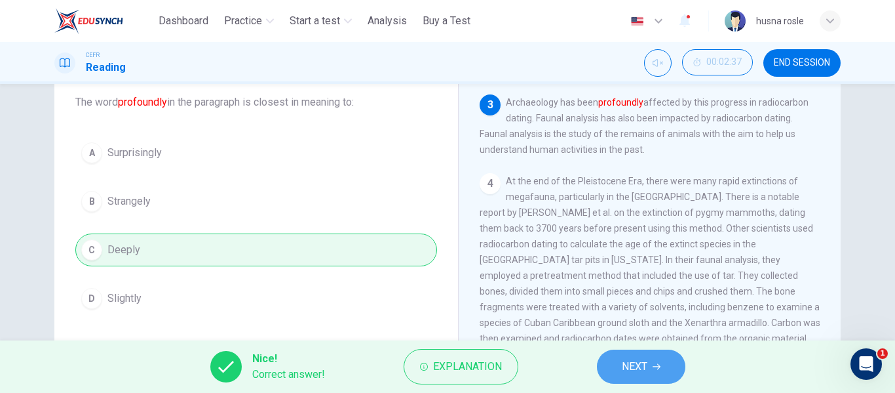
click at [628, 364] on span "NEXT" at bounding box center [635, 366] width 26 height 18
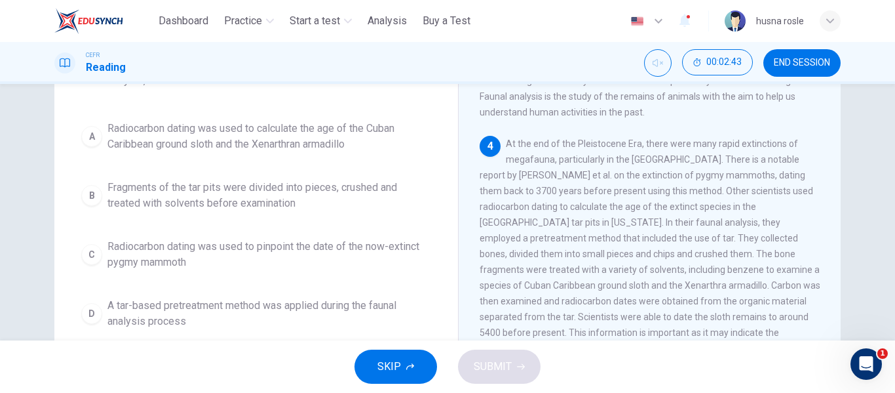
scroll to position [117, 0]
click at [347, 303] on span "A tar-based pretreatment method was applied during the faunal analysis process" at bounding box center [270, 312] width 324 height 31
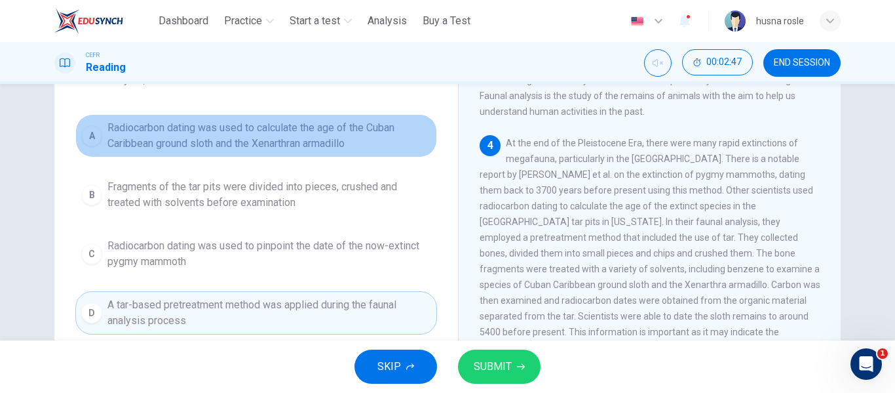
click at [344, 154] on button "A Radiocarbon dating was used to calculate the age of the Cuban Caribbean groun…" at bounding box center [256, 135] width 362 height 43
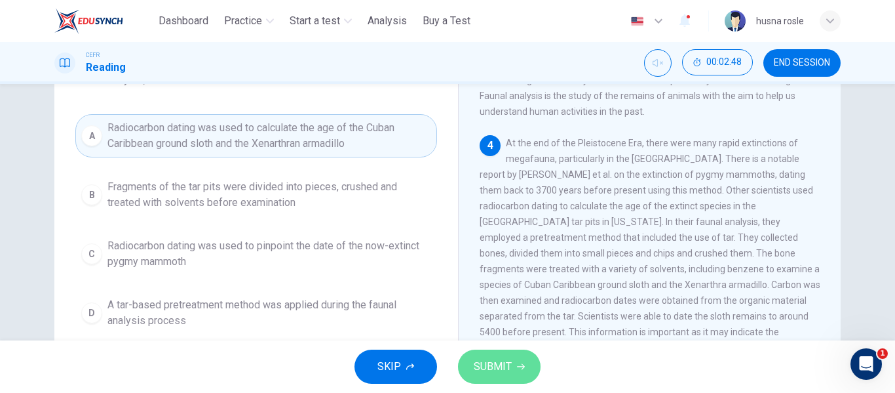
click at [508, 355] on button "SUBMIT" at bounding box center [499, 366] width 83 height 34
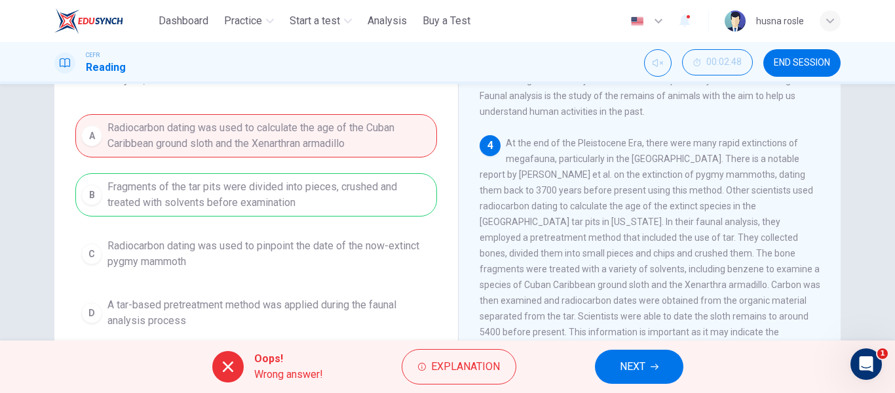
click at [650, 362] on button "NEXT" at bounding box center [639, 366] width 88 height 34
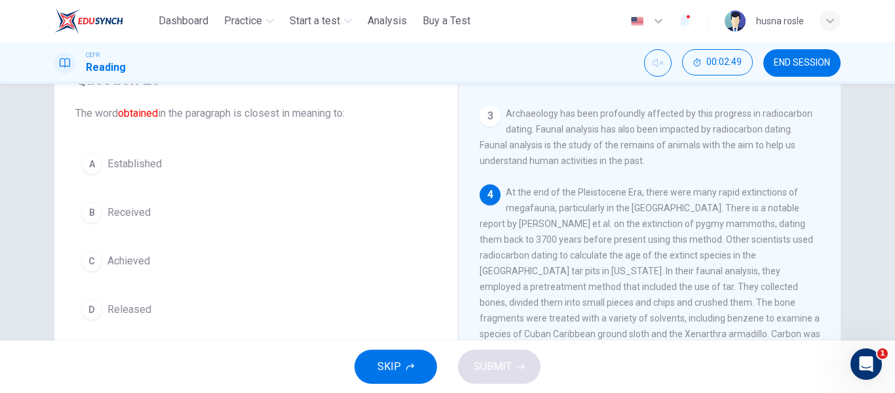
scroll to position [67, 0]
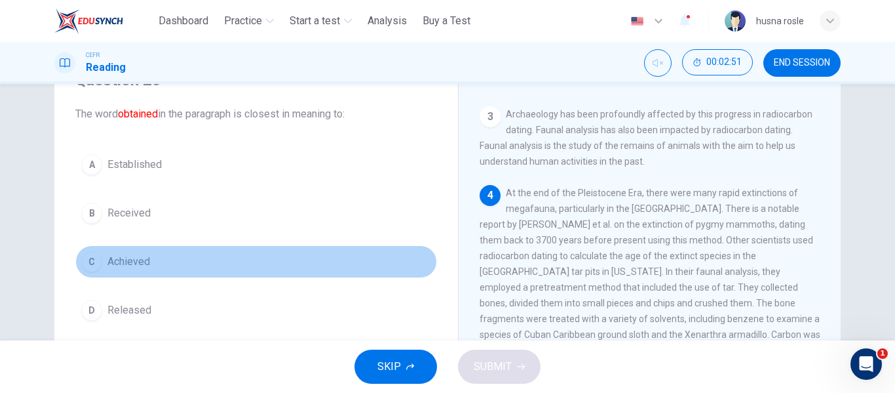
click at [141, 270] on button "C Achieved" at bounding box center [256, 261] width 362 height 33
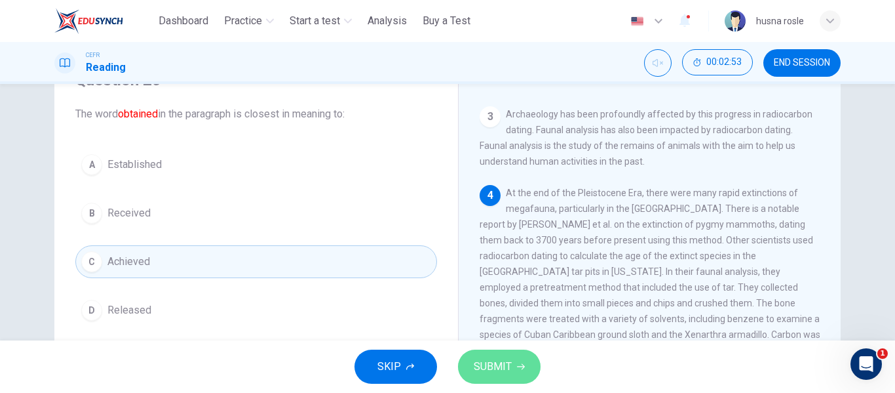
click at [503, 353] on button "SUBMIT" at bounding box center [499, 366] width 83 height 34
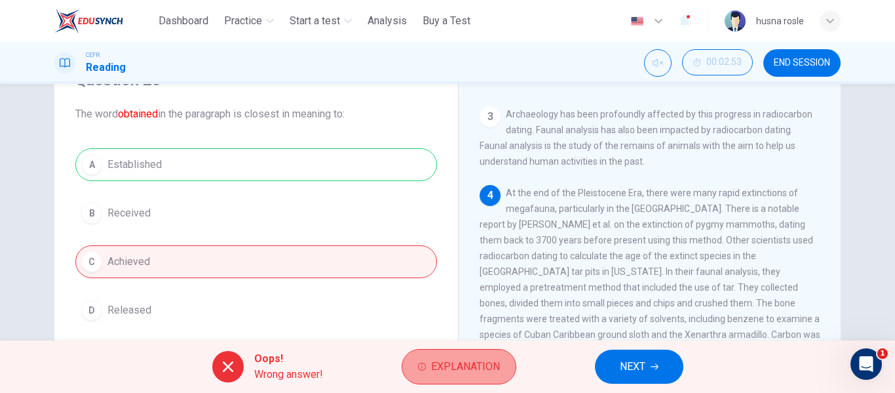
click at [473, 382] on button "Explanation" at bounding box center [459, 366] width 115 height 35
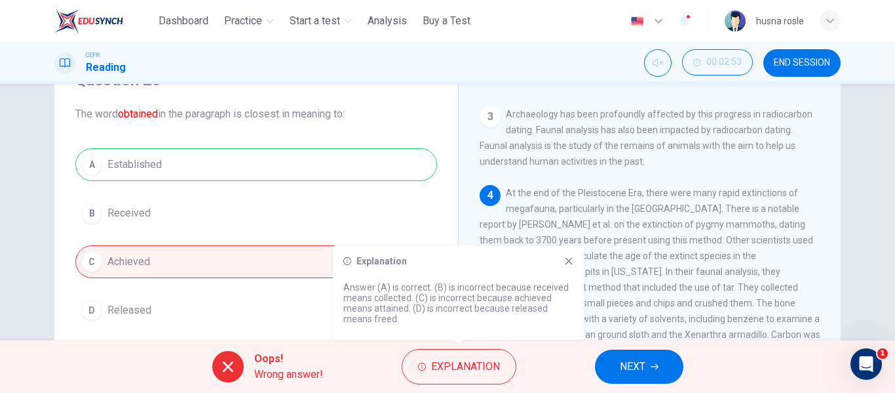
click at [571, 264] on icon at bounding box center [569, 261] width 10 height 10
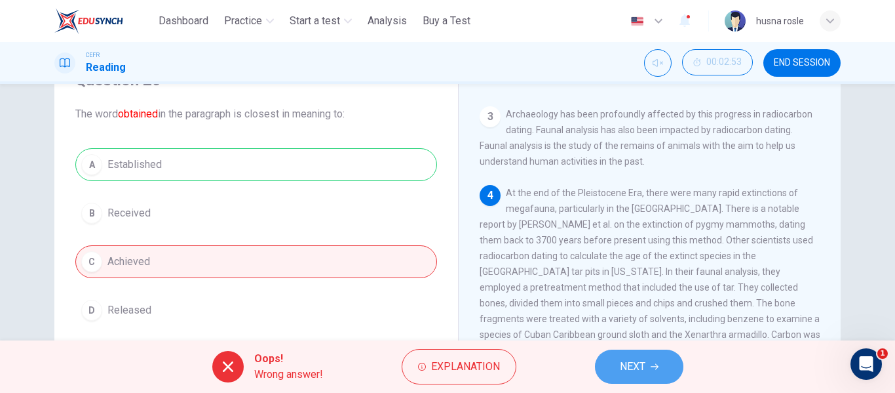
click at [634, 362] on span "NEXT" at bounding box center [633, 366] width 26 height 18
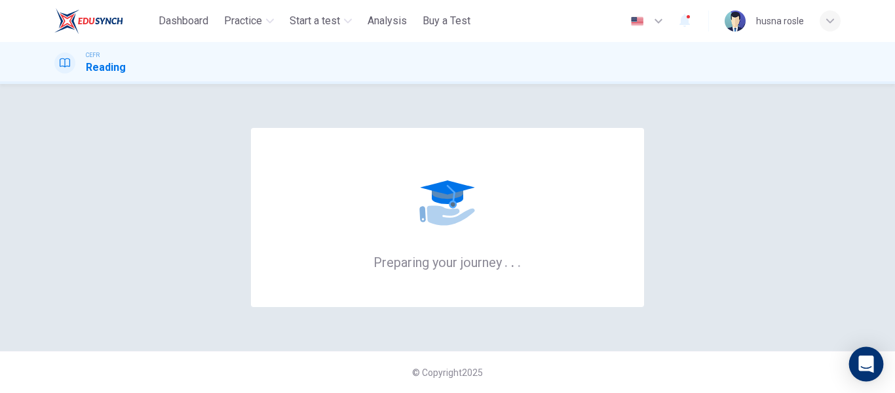
click at [863, 370] on icon "Open Intercom Messenger" at bounding box center [866, 363] width 17 height 17
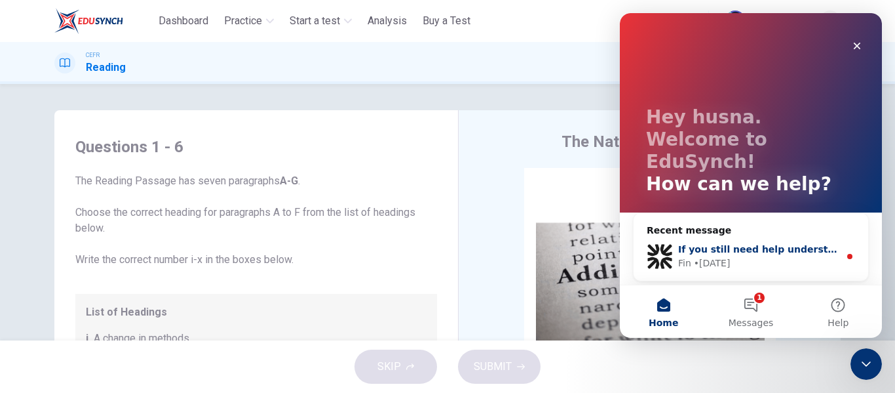
click at [709, 243] on div "If you still need help understanding your license details or test options, I’m …" at bounding box center [758, 250] width 161 height 14
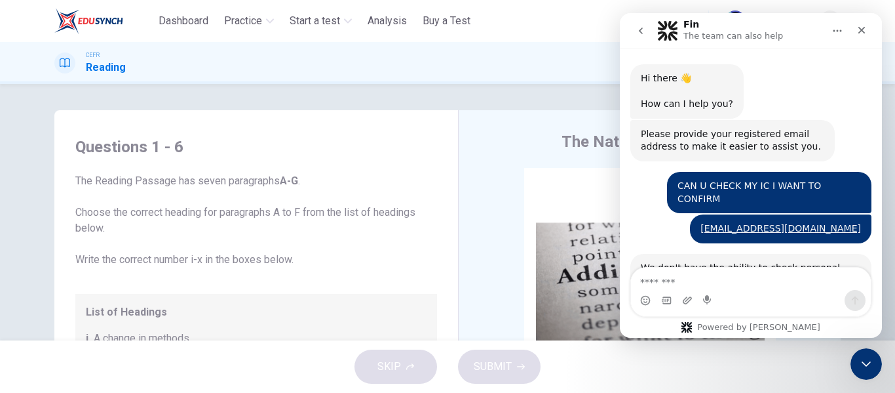
scroll to position [15, 0]
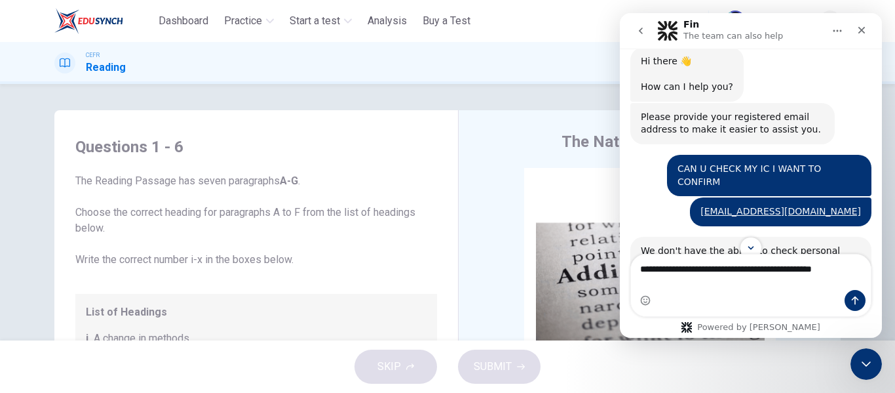
type textarea "**********"
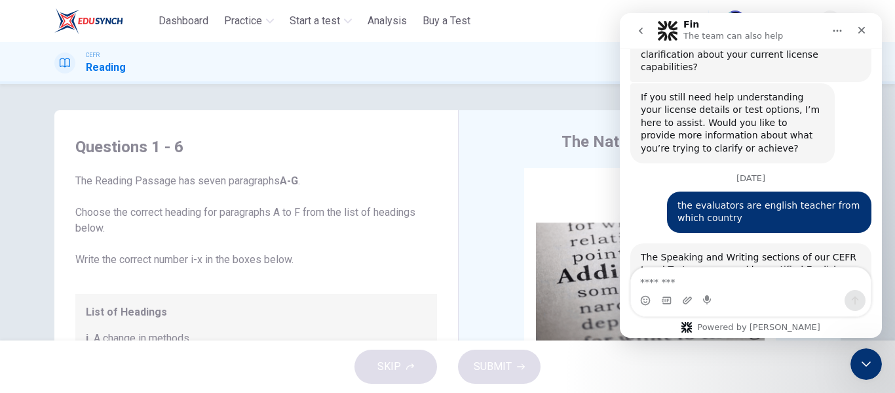
scroll to position [2195, 0]
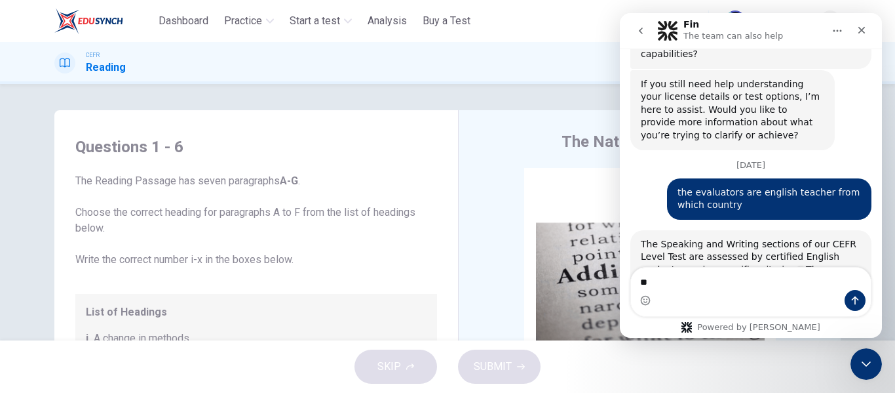
type textarea "***"
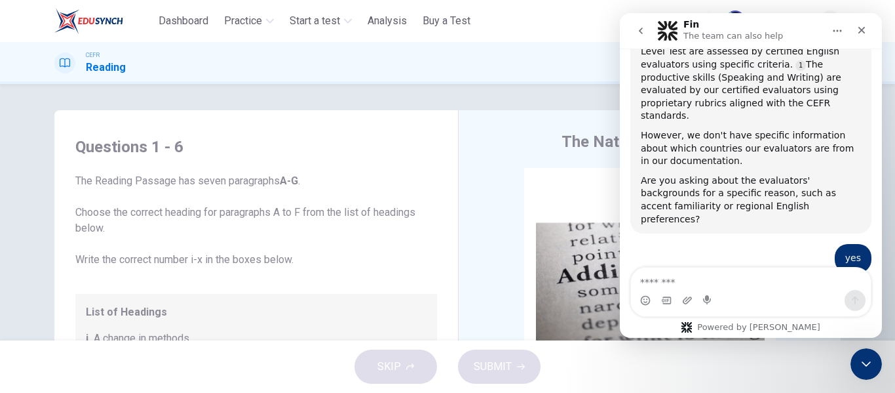
scroll to position [2428, 0]
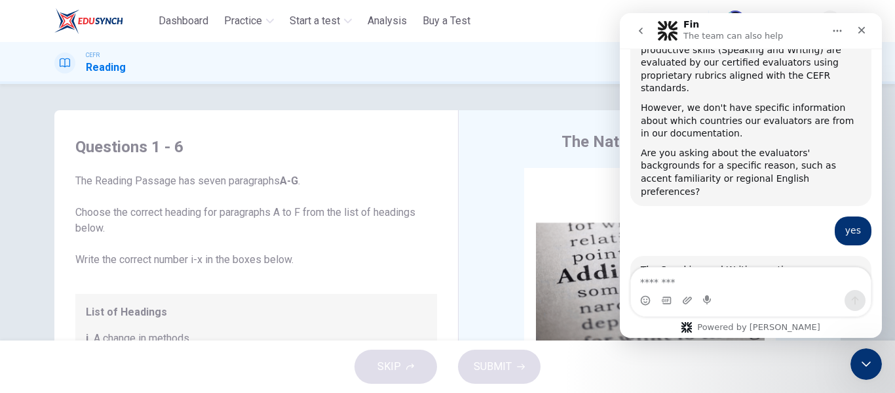
click at [574, 81] on div "CEFR Reading 00:01:05 END SESSION" at bounding box center [447, 63] width 895 height 42
click at [553, 98] on div "Questions 1 - 6 The Reading Passage has seven paragraphs A-G . Choose the corre…" at bounding box center [447, 212] width 895 height 256
click at [860, 24] on div "Close" at bounding box center [862, 30] width 24 height 24
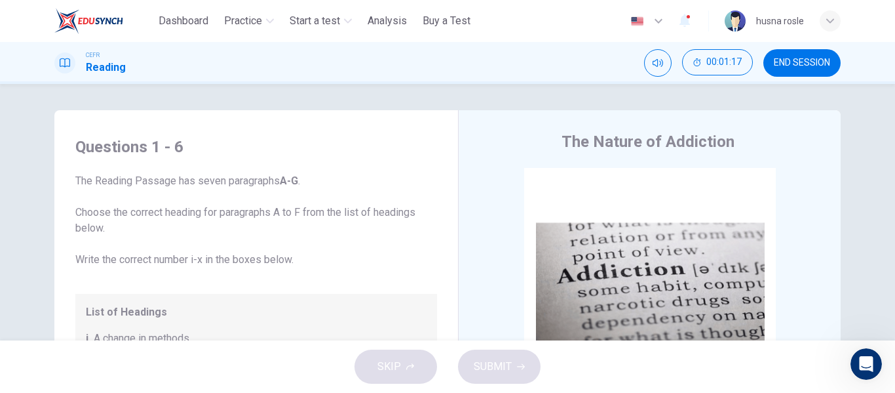
scroll to position [2454, 0]
